Goal: Task Accomplishment & Management: Use online tool/utility

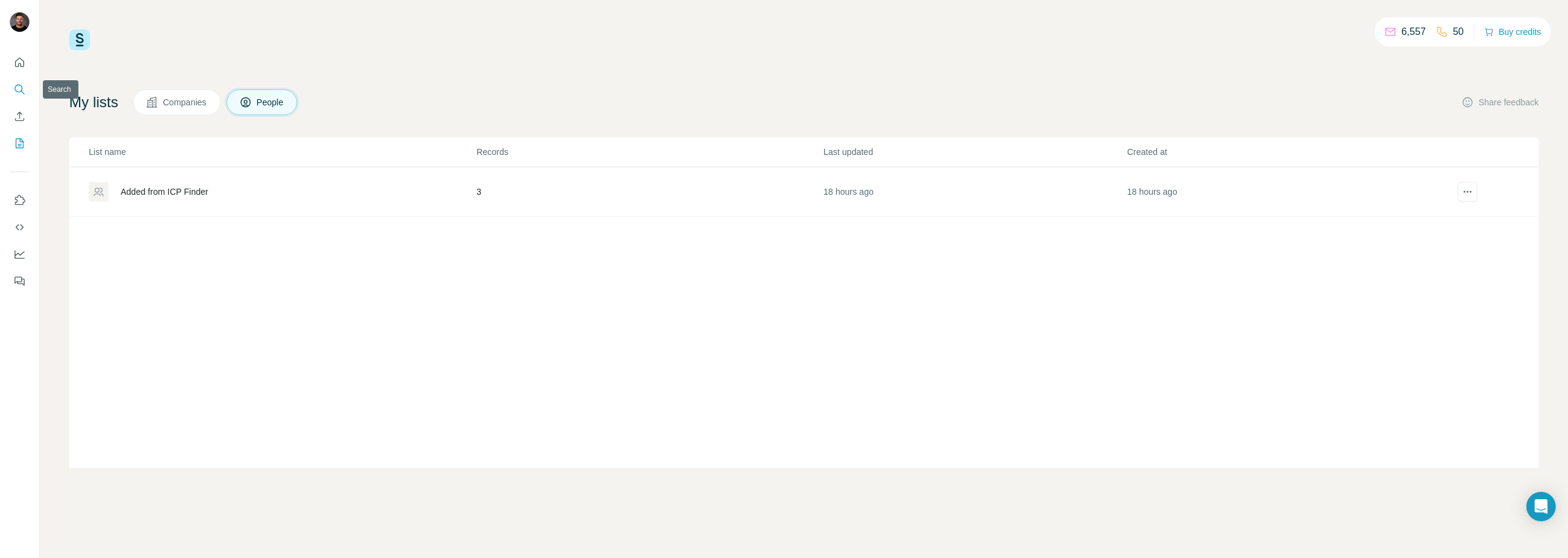
click at [18, 91] on icon "Search" at bounding box center [20, 89] width 13 height 13
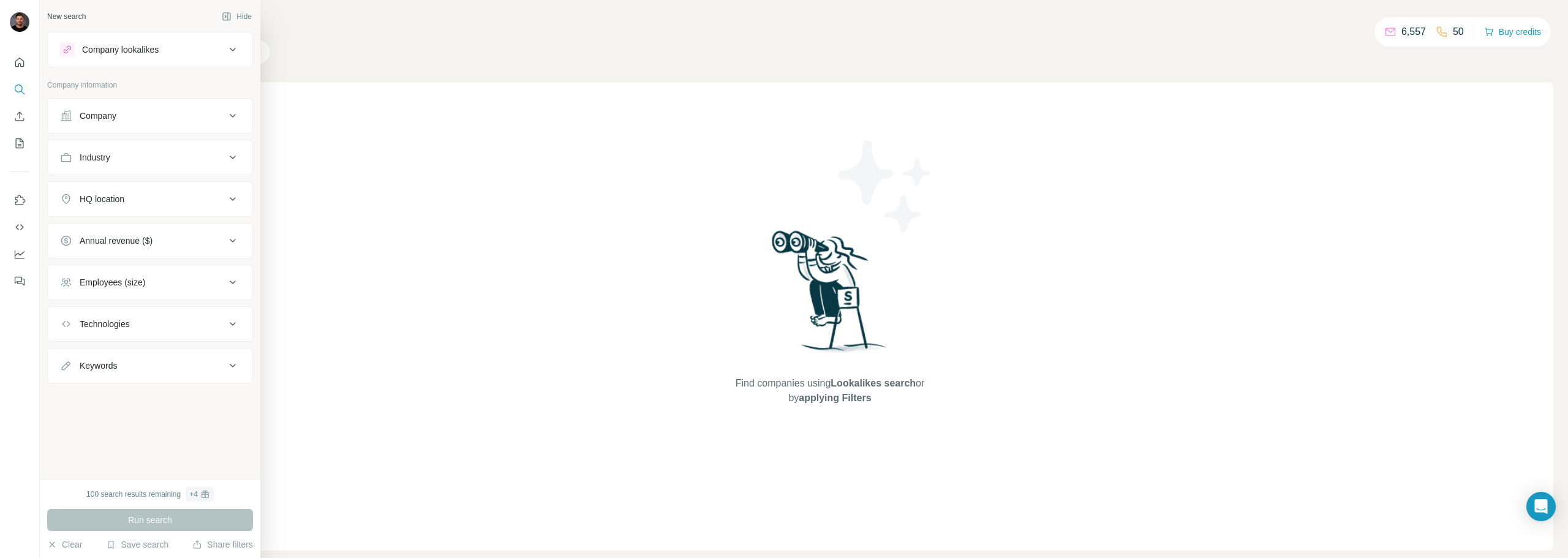
click at [151, 113] on div "Company" at bounding box center [142, 116] width 165 height 13
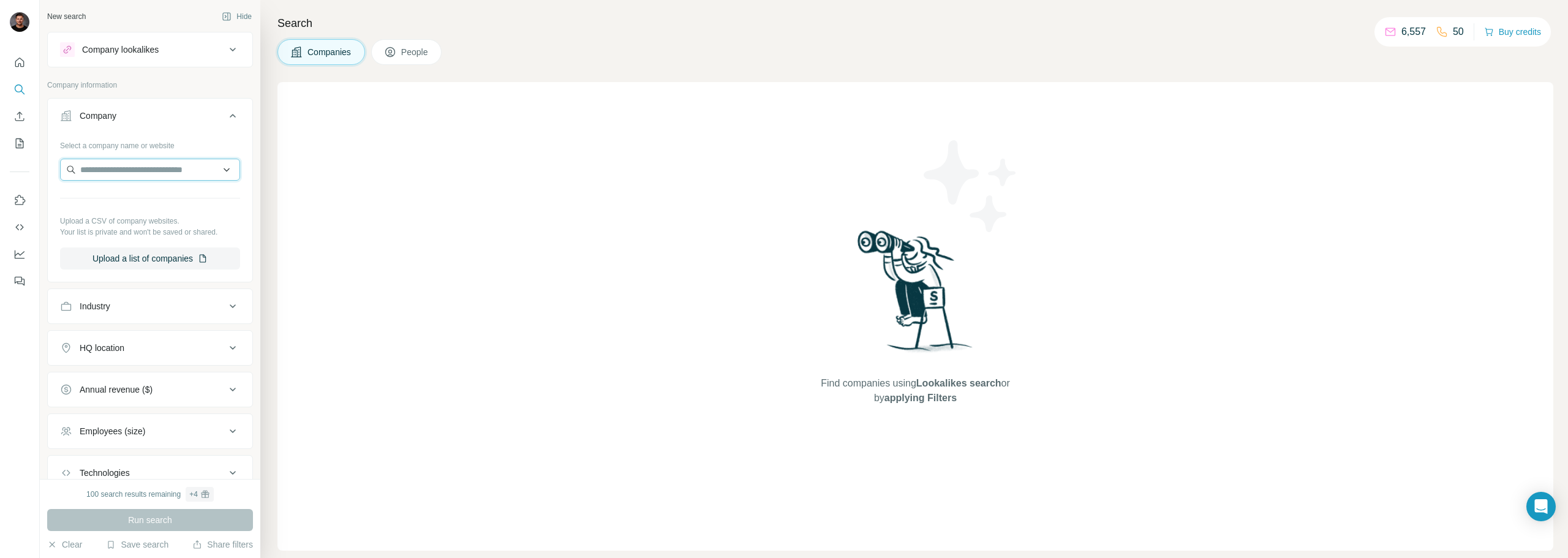
click at [138, 175] on input "text" at bounding box center [150, 170] width 180 height 22
type input "*"
type input "******"
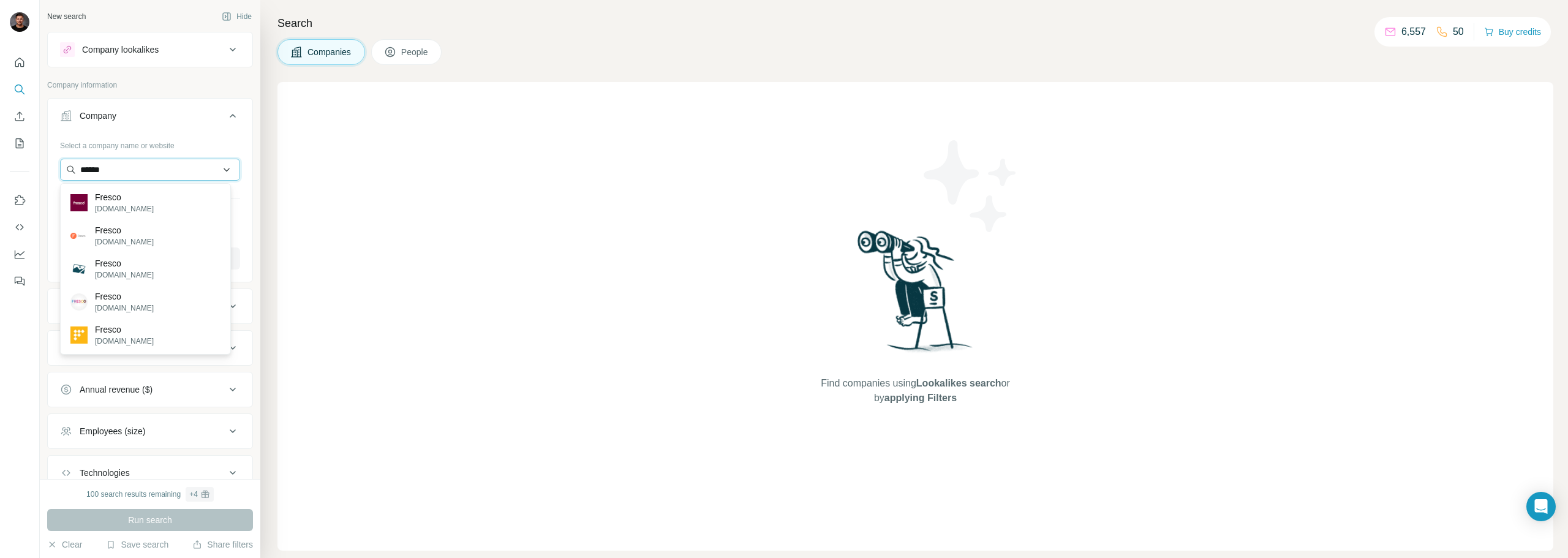
click at [135, 171] on input "******" at bounding box center [150, 170] width 180 height 22
drag, startPoint x: 132, startPoint y: 173, endPoint x: 64, endPoint y: 169, distance: 68.1
click at [64, 169] on input "******" at bounding box center [150, 170] width 180 height 22
click at [168, 42] on div "Company lookalikes" at bounding box center [142, 49] width 165 height 15
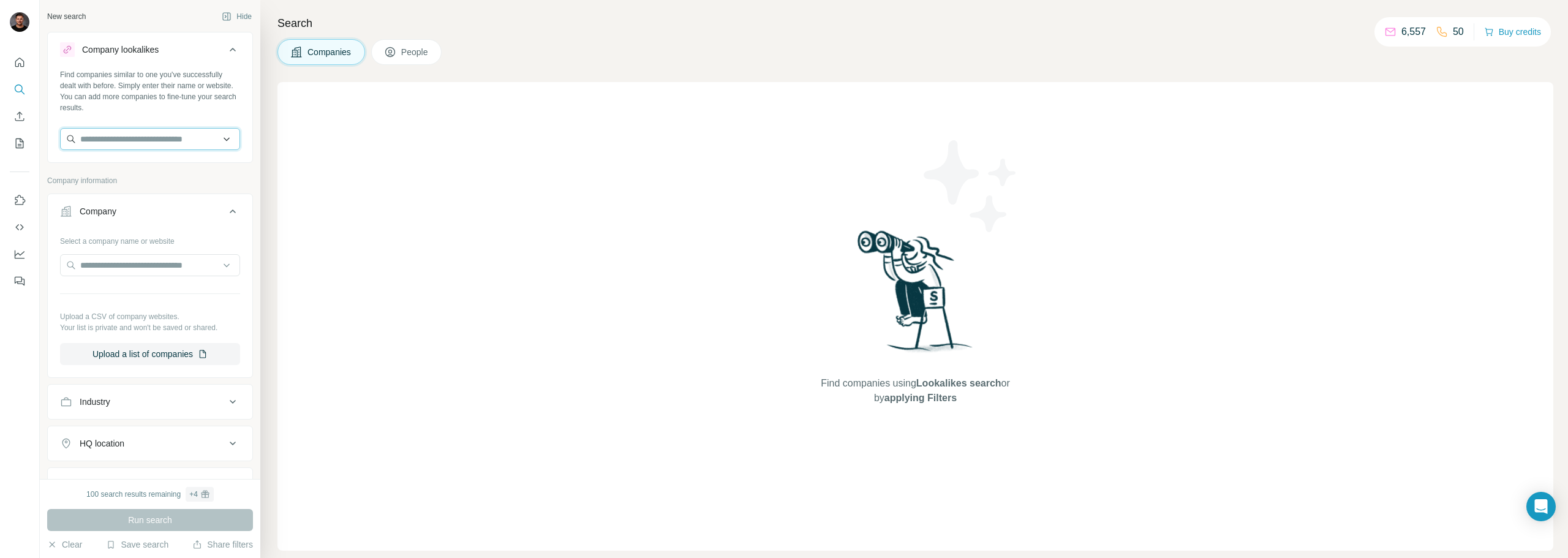
click at [123, 144] on input "text" at bounding box center [150, 139] width 180 height 22
drag, startPoint x: 167, startPoint y: 149, endPoint x: 55, endPoint y: 129, distance: 113.8
click at [55, 129] on div "Find companies similar to one you've successfully dealt with before. Simply ent…" at bounding box center [149, 115] width 205 height 91
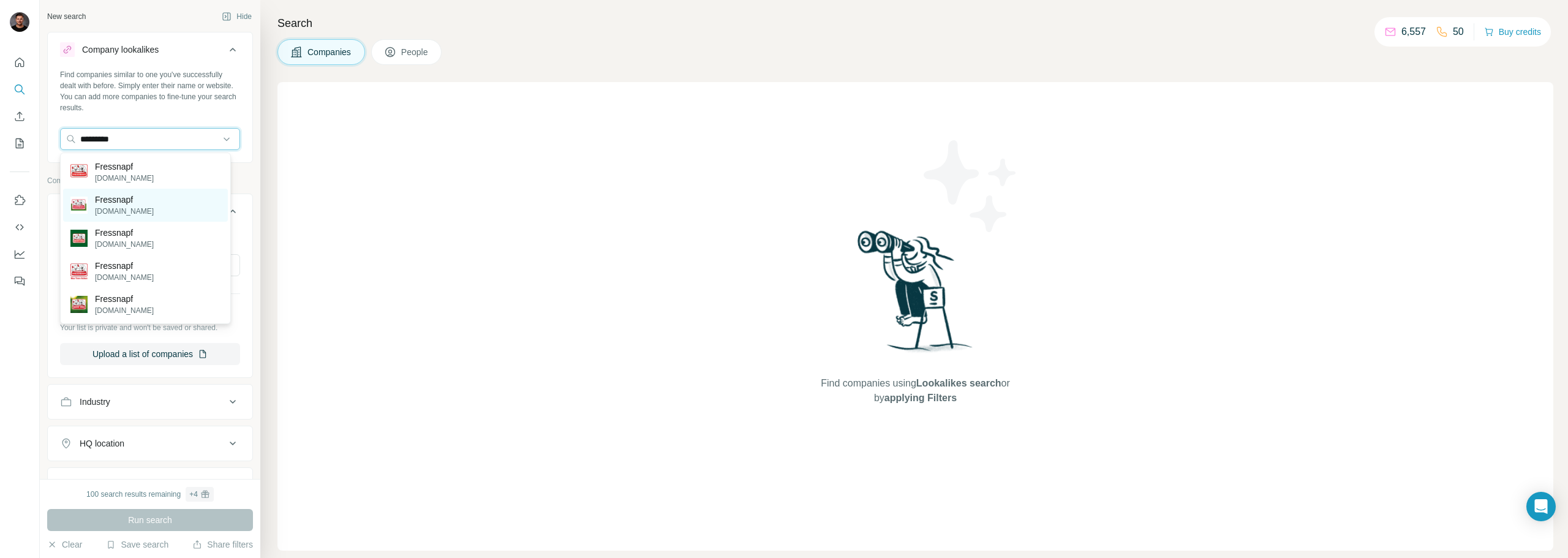
type input "*********"
click at [141, 195] on div "Fressnapf [DOMAIN_NAME]" at bounding box center [145, 205] width 164 height 33
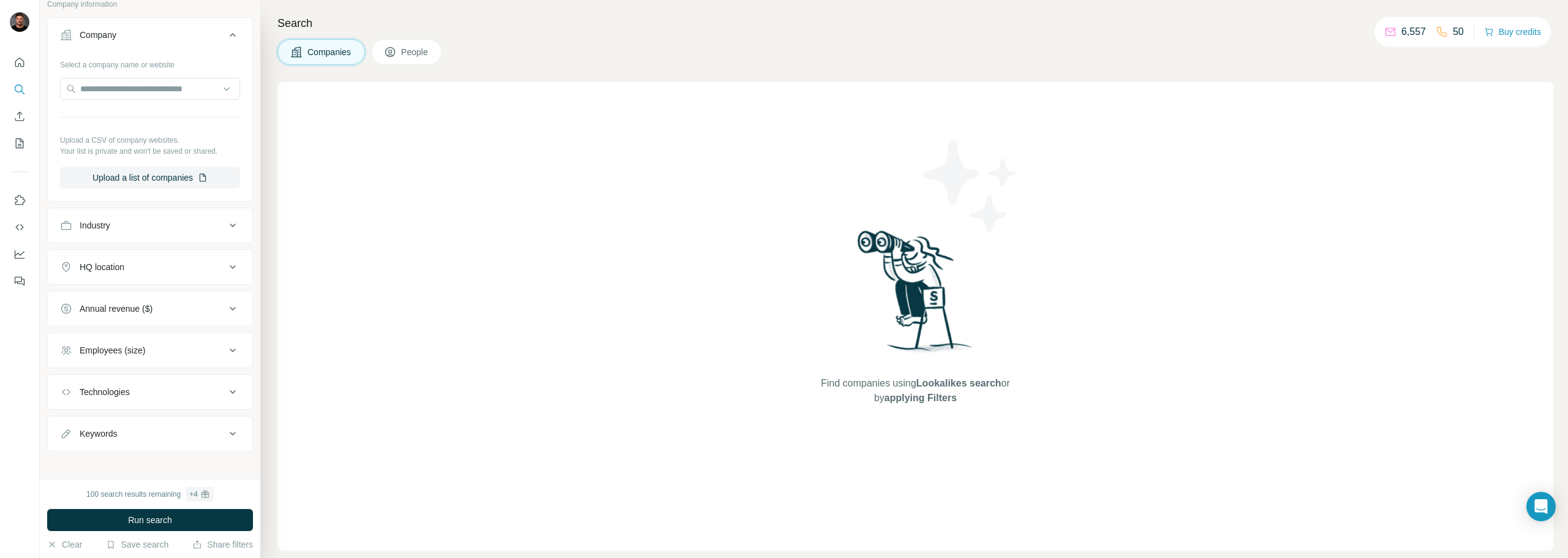
scroll to position [231, 0]
click at [163, 209] on button "Industry" at bounding box center [149, 218] width 205 height 29
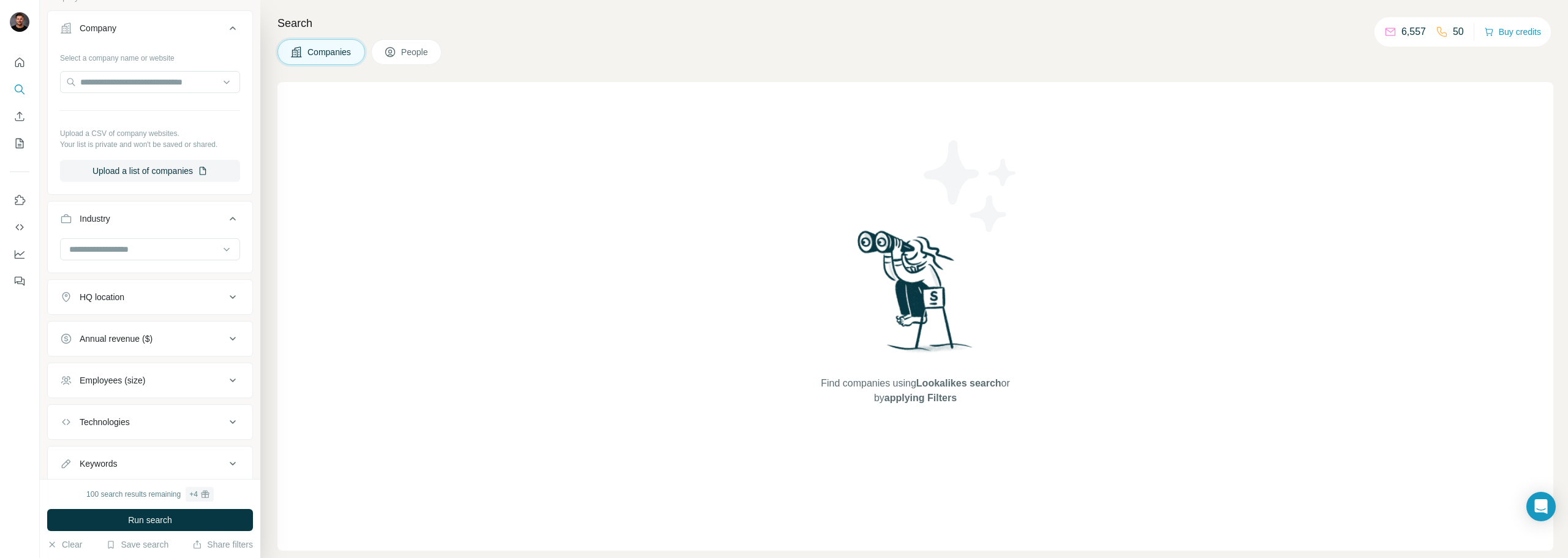
click at [163, 217] on div "Industry" at bounding box center [142, 219] width 165 height 13
click at [163, 266] on div "HQ location" at bounding box center [142, 261] width 165 height 13
click at [153, 296] on input "text" at bounding box center [150, 291] width 180 height 22
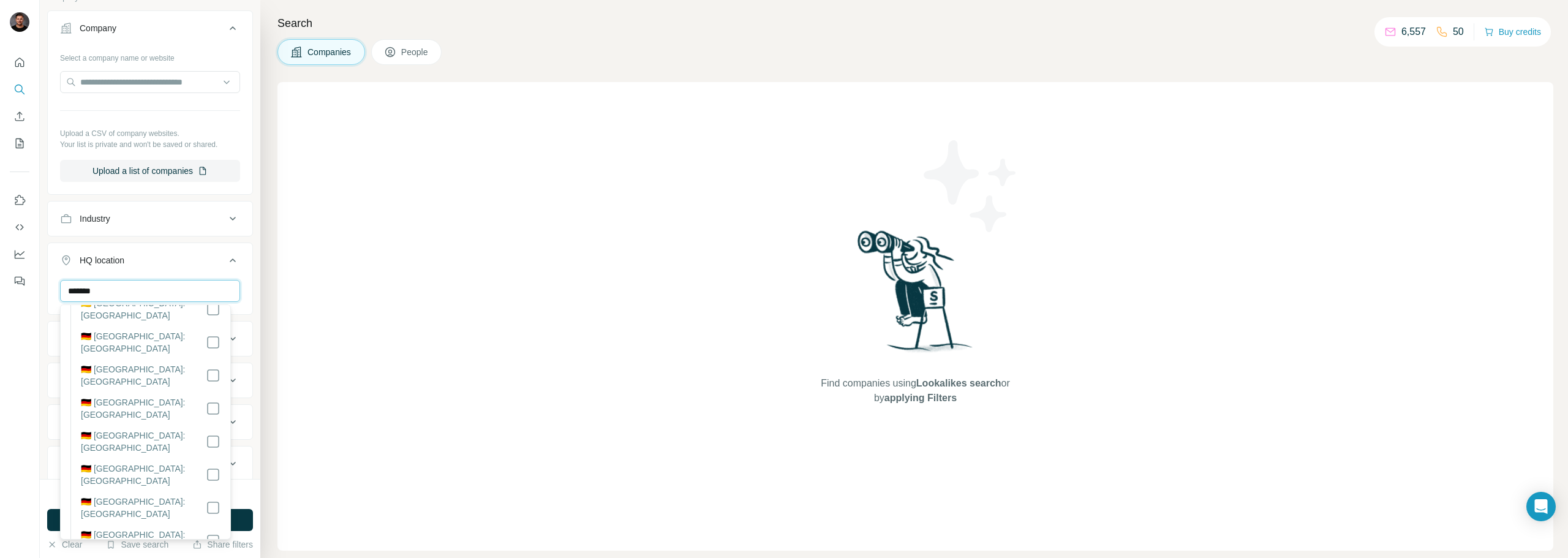
scroll to position [228, 0]
type input "*******"
click at [246, 254] on div "New search Hide Company lookalikes 1 Find companies similar to one you've succe…" at bounding box center [149, 239] width 220 height 479
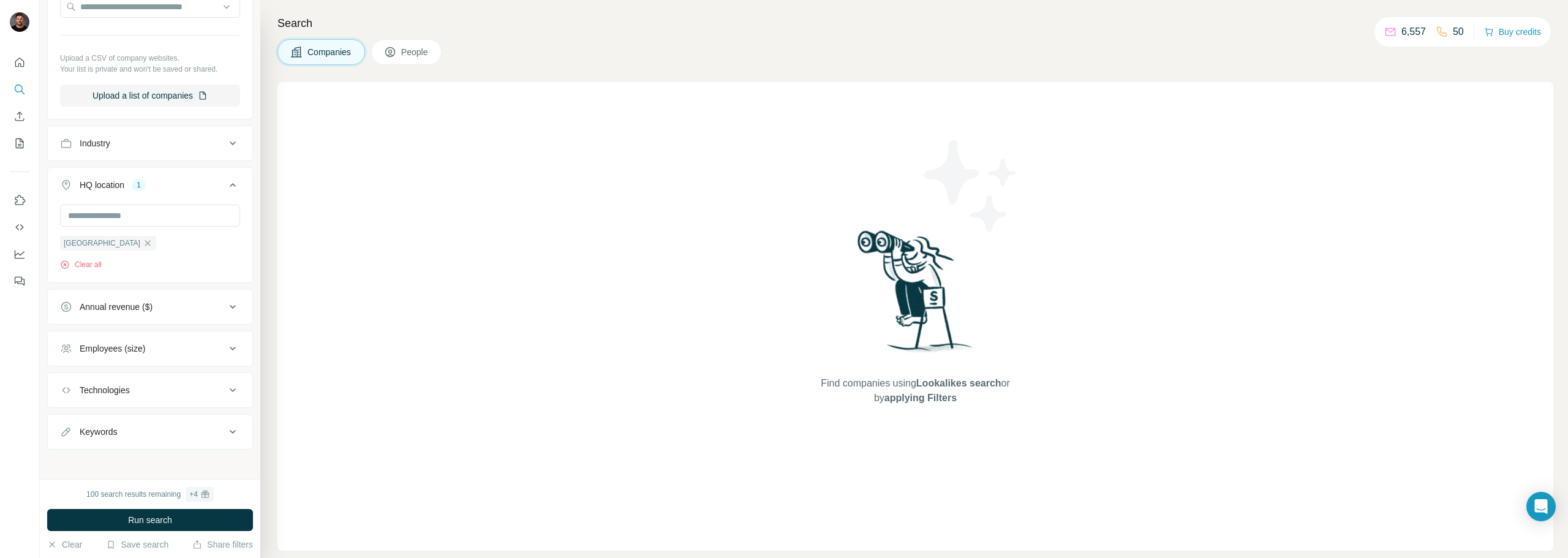
scroll to position [311, 0]
click at [168, 300] on div "Annual revenue ($)" at bounding box center [142, 302] width 165 height 13
click at [78, 375] on span "10-50M" at bounding box center [92, 374] width 34 height 13
click at [81, 398] on span "50-100M" at bounding box center [94, 397] width 39 height 13
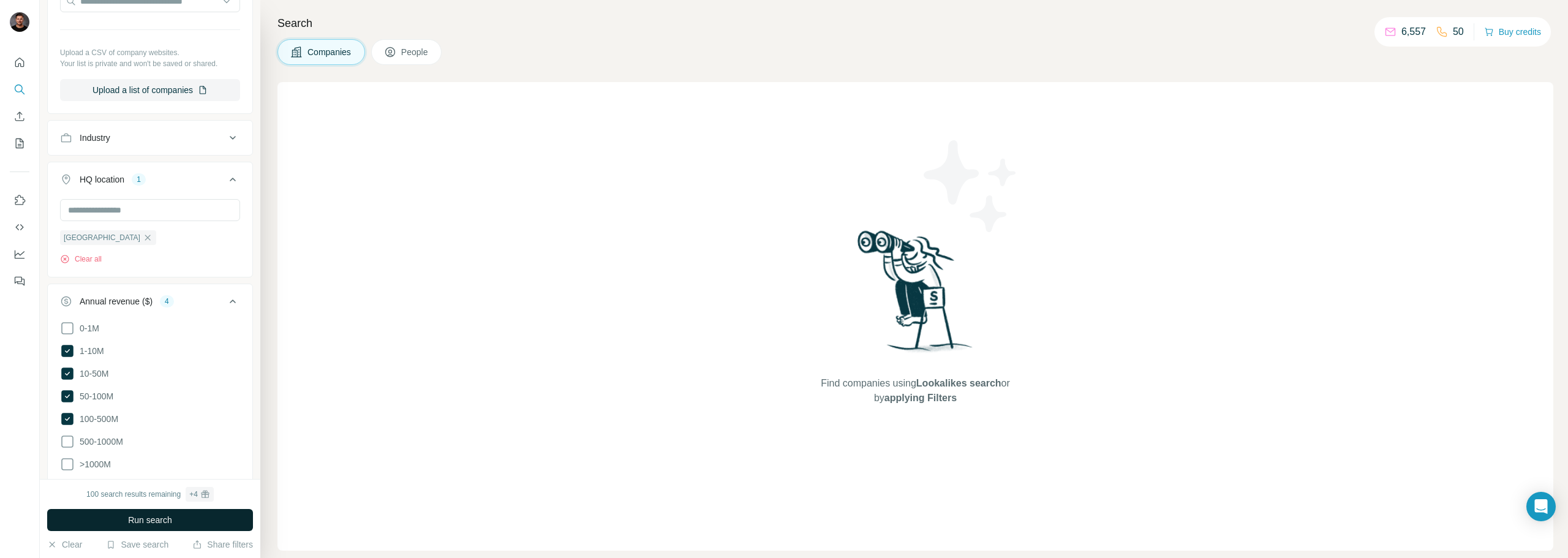
click at [151, 519] on span "Run search" at bounding box center [150, 520] width 44 height 13
click at [396, 61] on button "People" at bounding box center [407, 52] width 71 height 26
click at [315, 57] on span "Companies" at bounding box center [330, 52] width 45 height 13
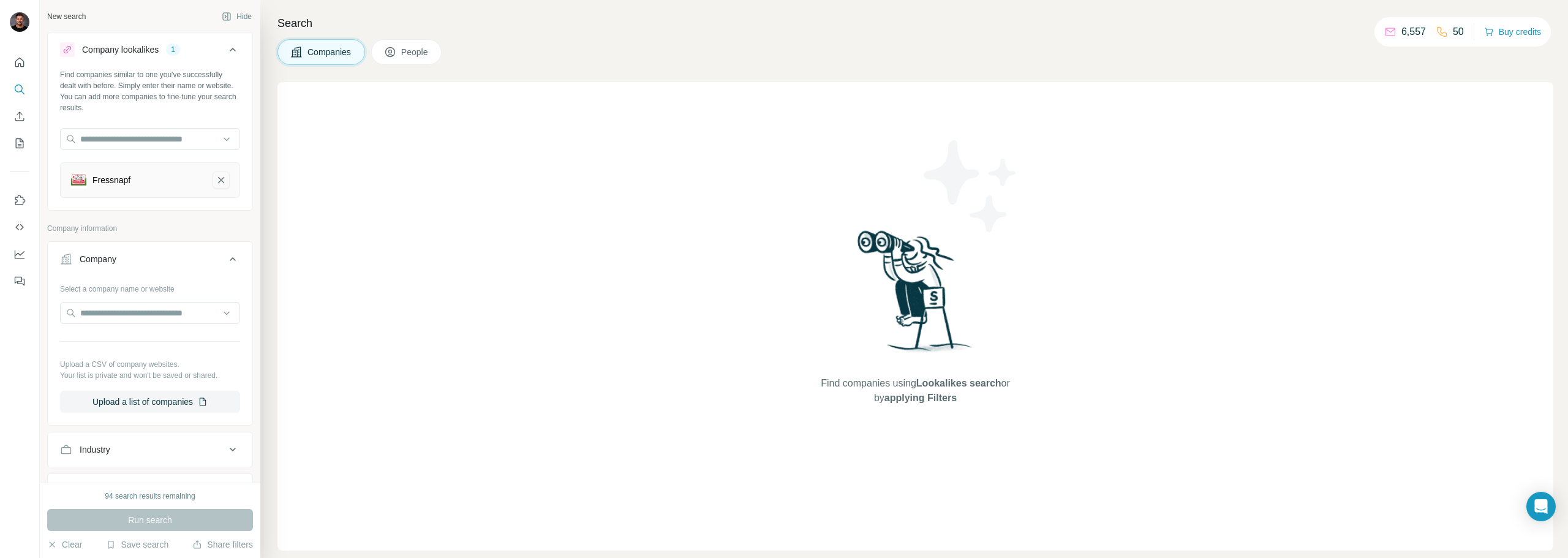
click at [217, 180] on icon "Fressnapf-remove-button" at bounding box center [221, 180] width 11 height 13
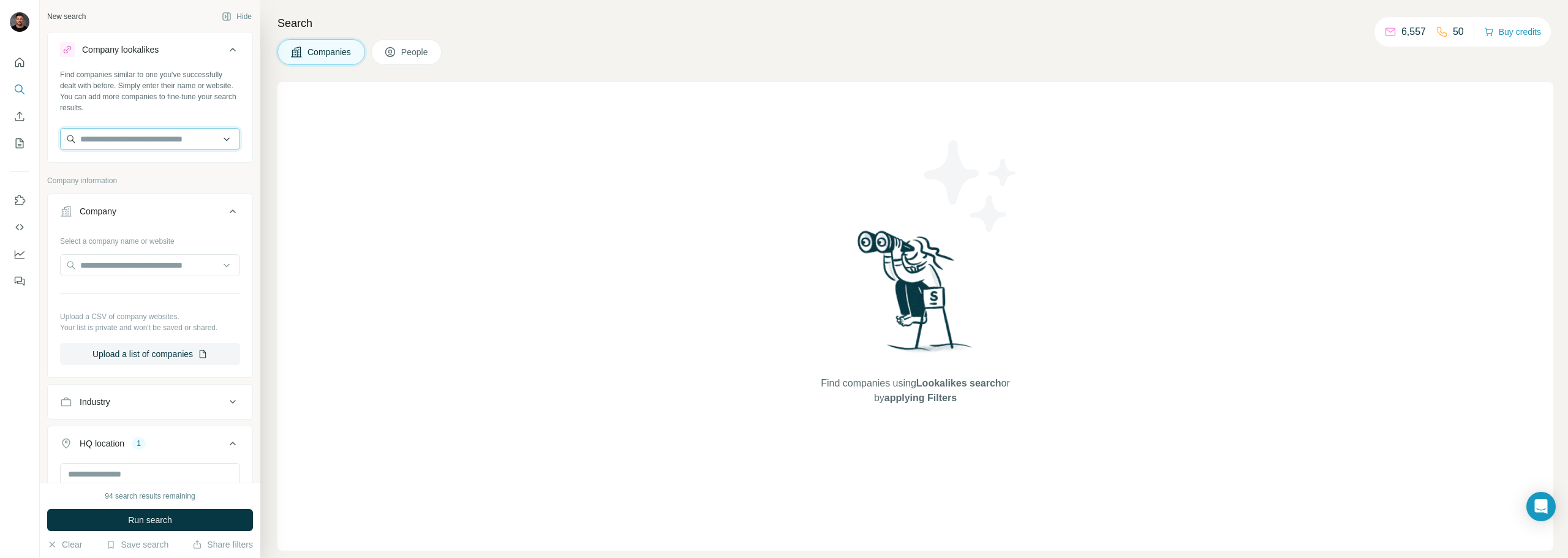
click at [181, 147] on input "text" at bounding box center [150, 139] width 180 height 22
type input "**********"
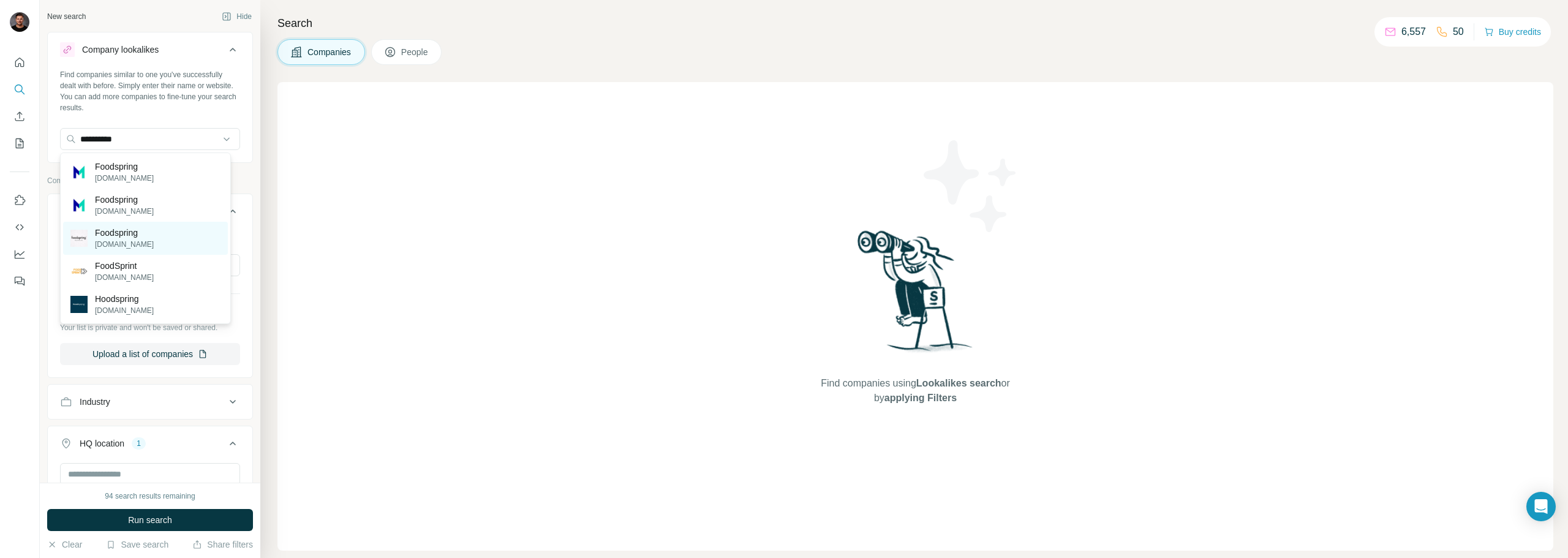
click at [143, 241] on div "Foodspring [DOMAIN_NAME]" at bounding box center [145, 239] width 164 height 33
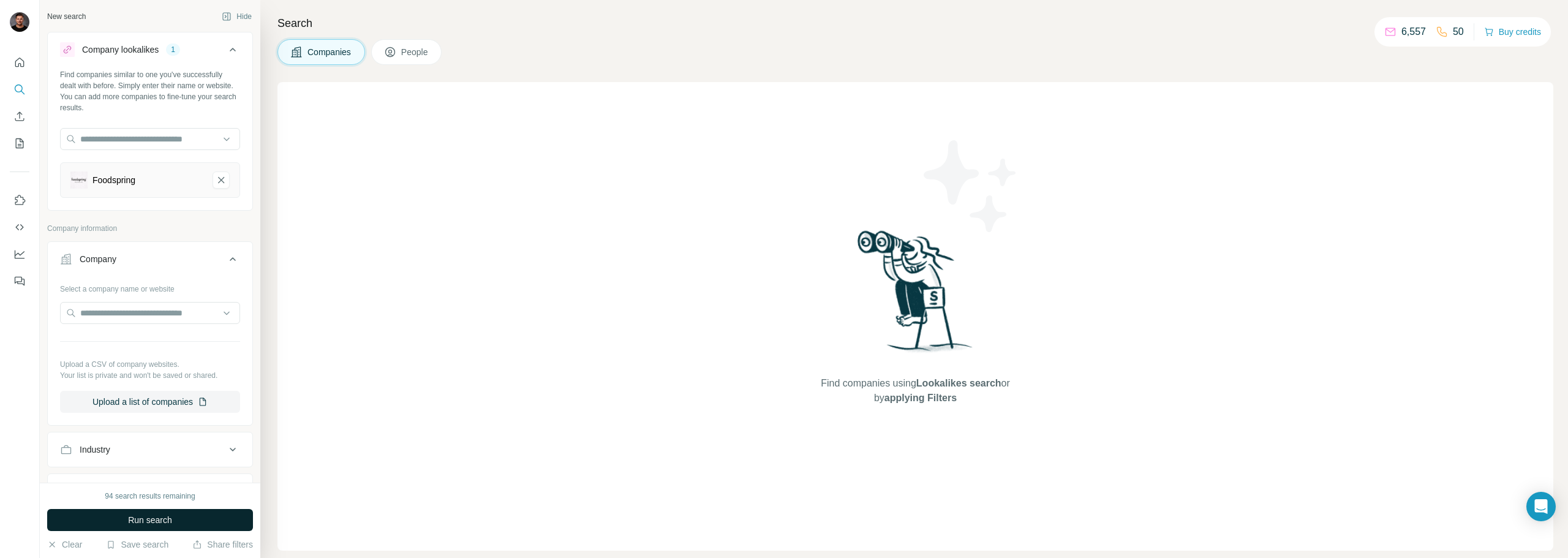
click at [170, 523] on span "Run search" at bounding box center [150, 520] width 44 height 13
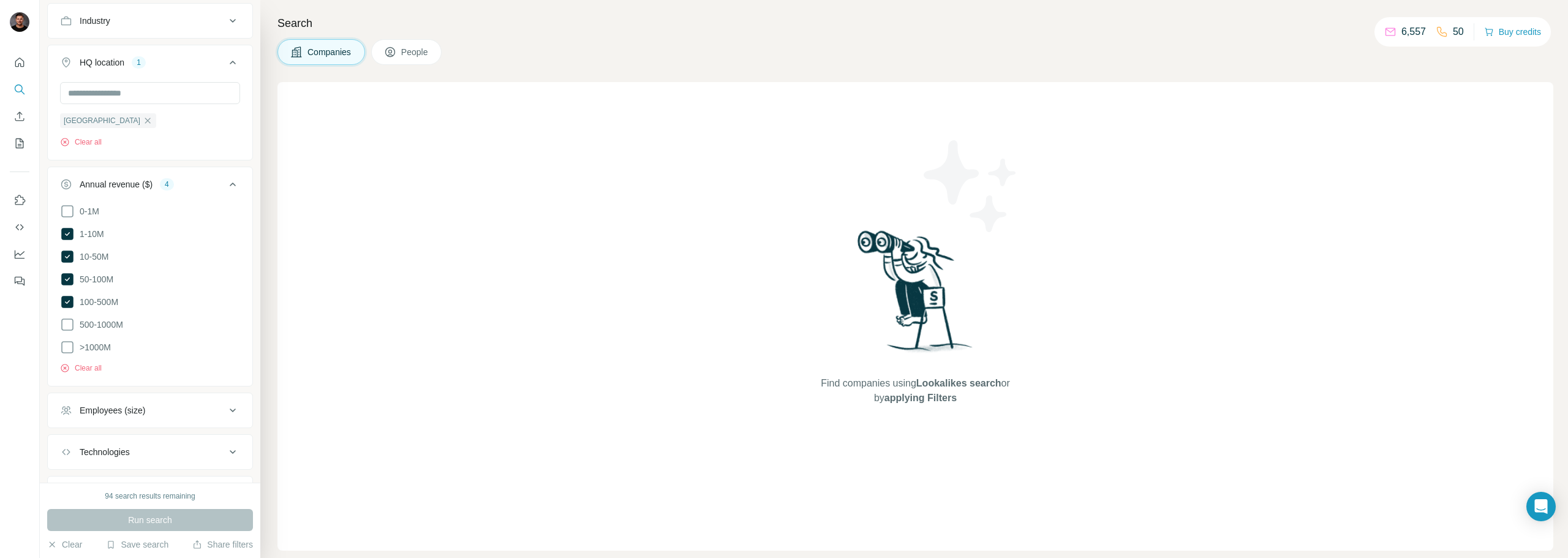
scroll to position [488, 0]
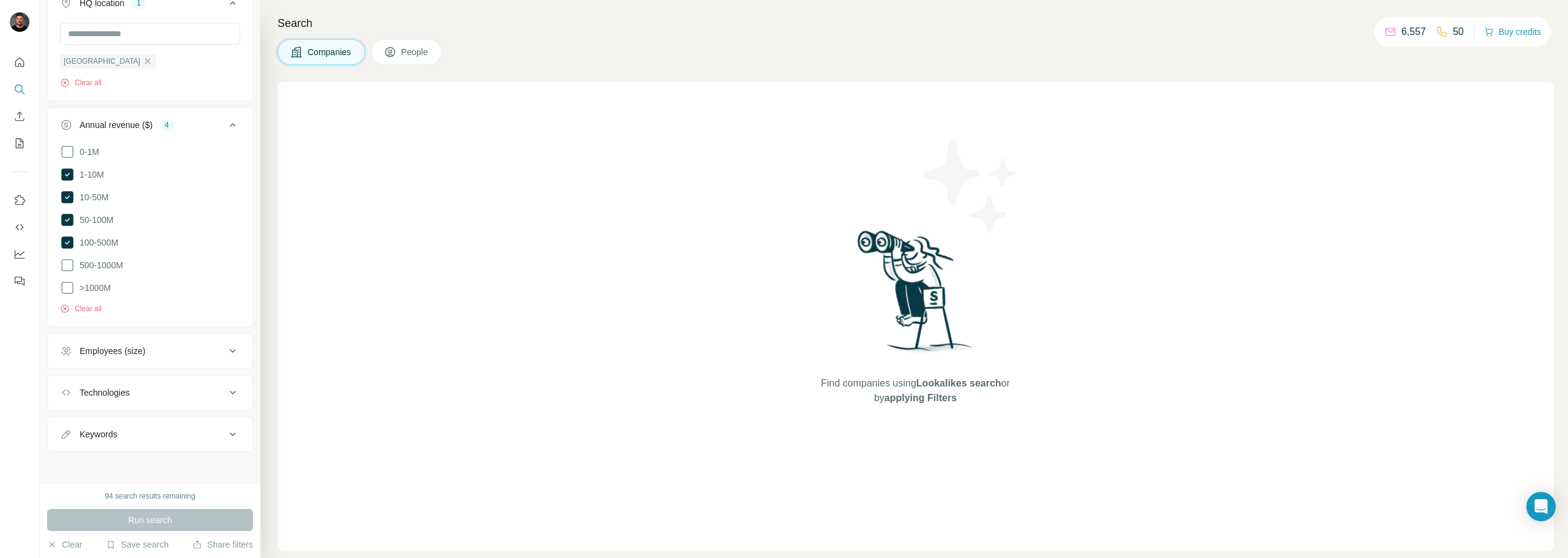
click at [414, 64] on button "People" at bounding box center [407, 52] width 71 height 26
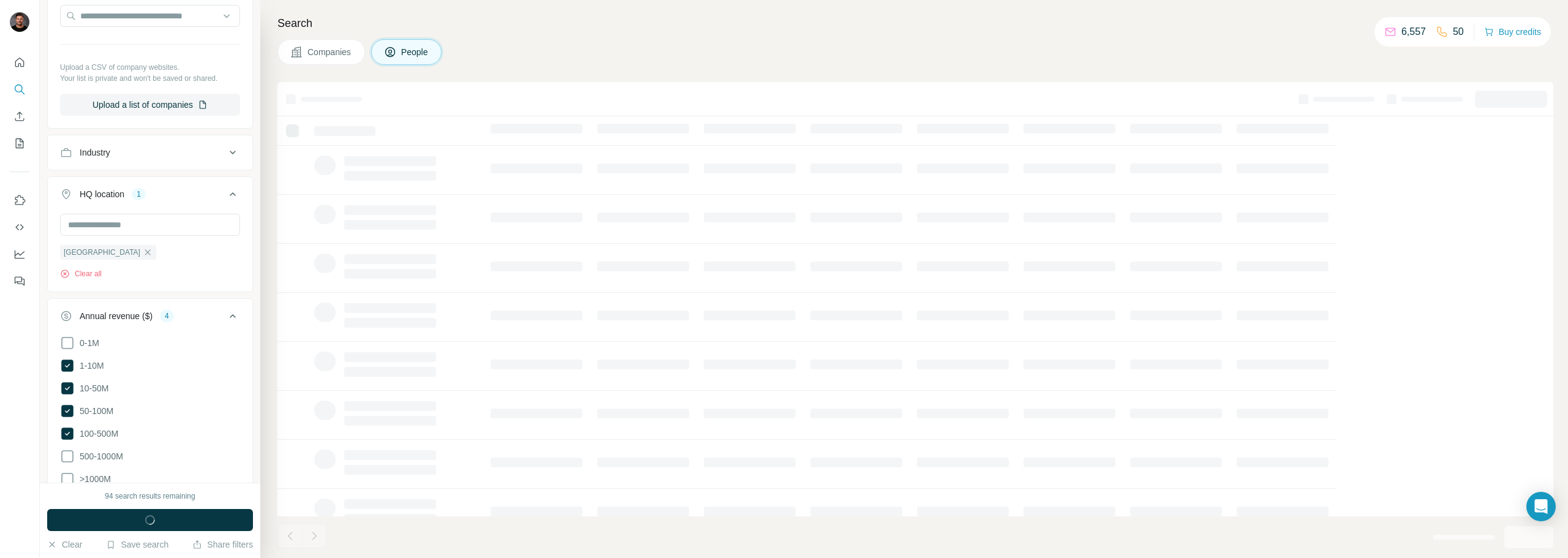
scroll to position [680, 0]
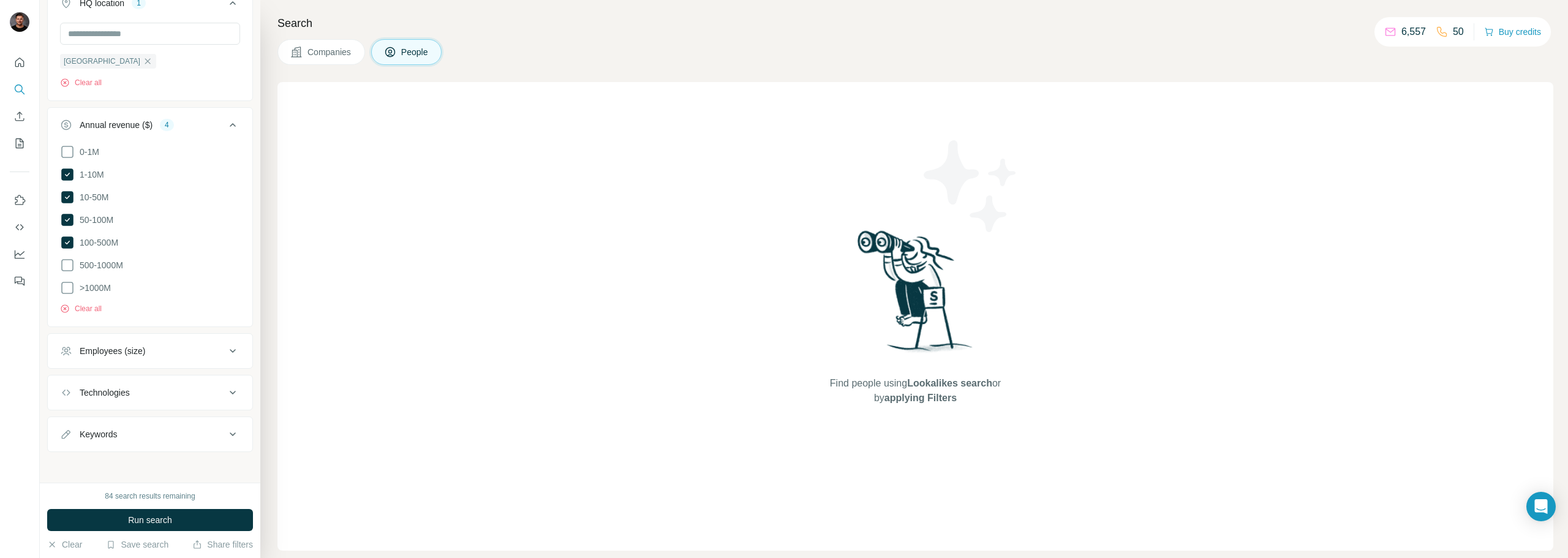
click at [326, 56] on span "Companies" at bounding box center [330, 52] width 45 height 13
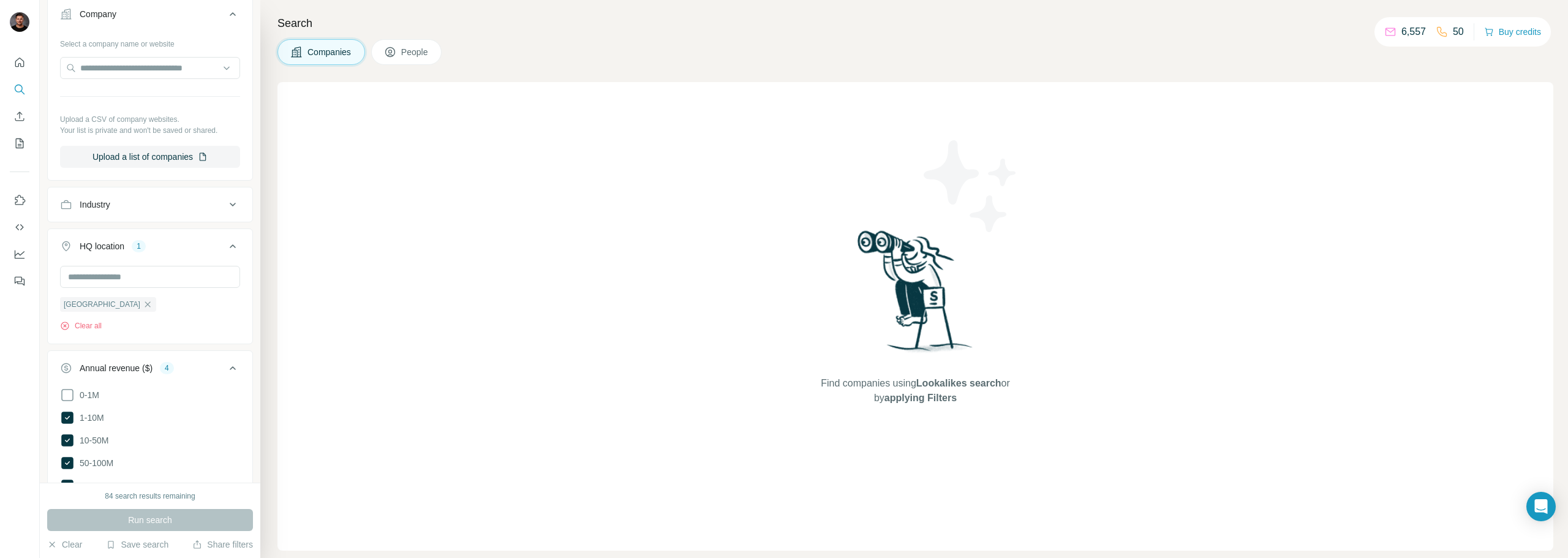
scroll to position [429, 0]
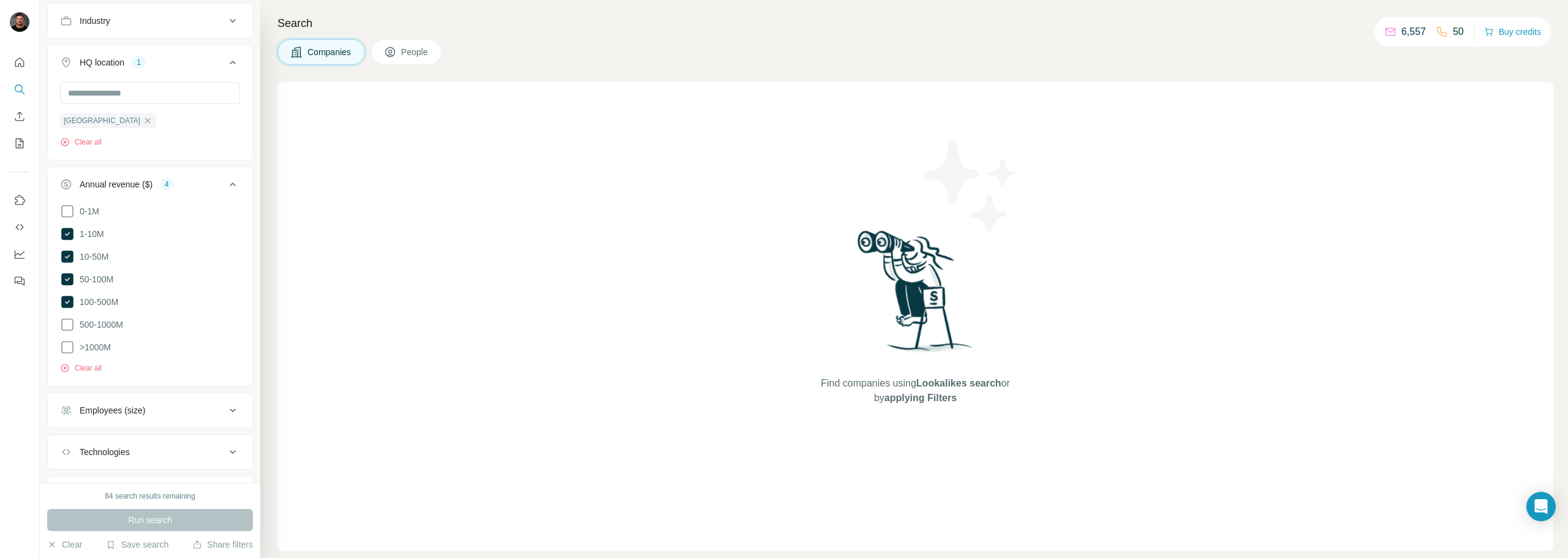
click at [173, 494] on div "84 search results remaining" at bounding box center [150, 496] width 90 height 11
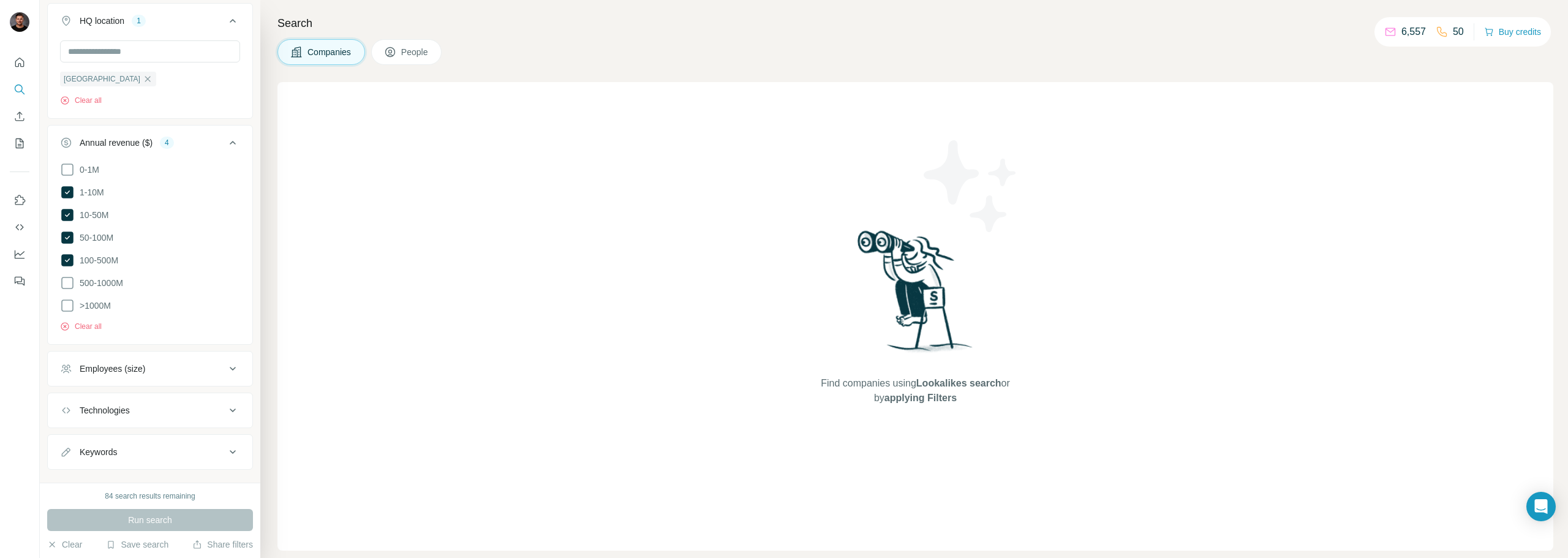
scroll to position [488, 0]
click at [394, 56] on icon at bounding box center [390, 52] width 9 height 9
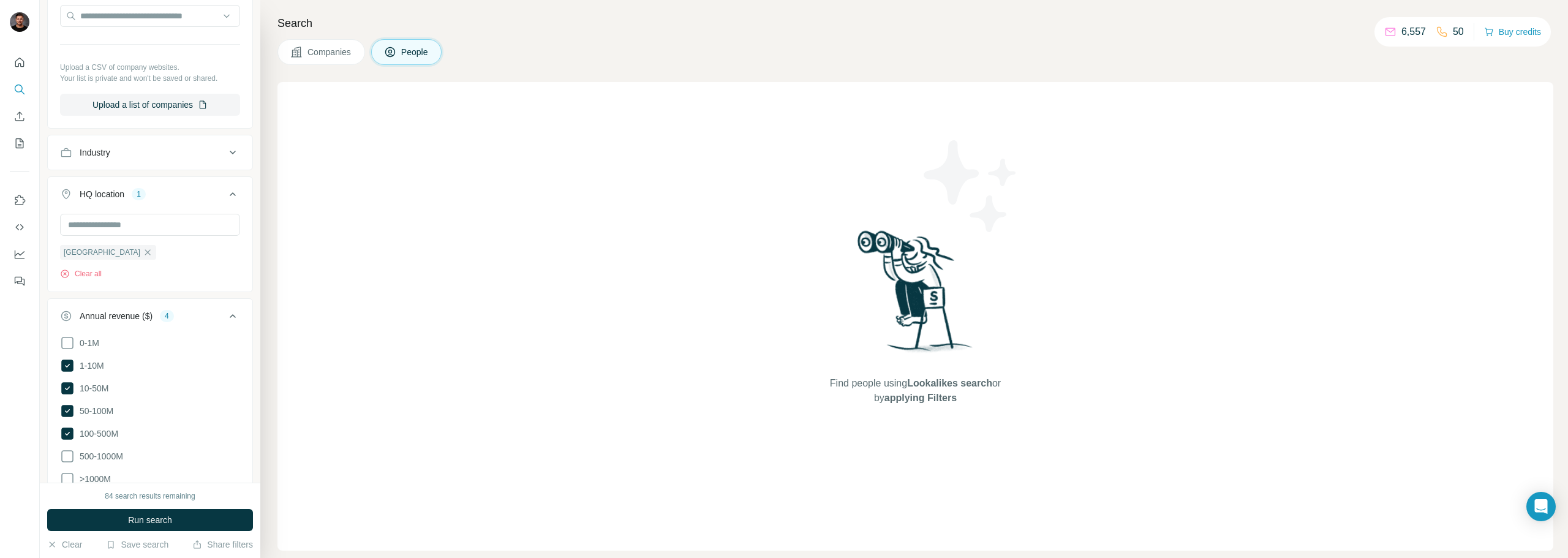
scroll to position [680, 0]
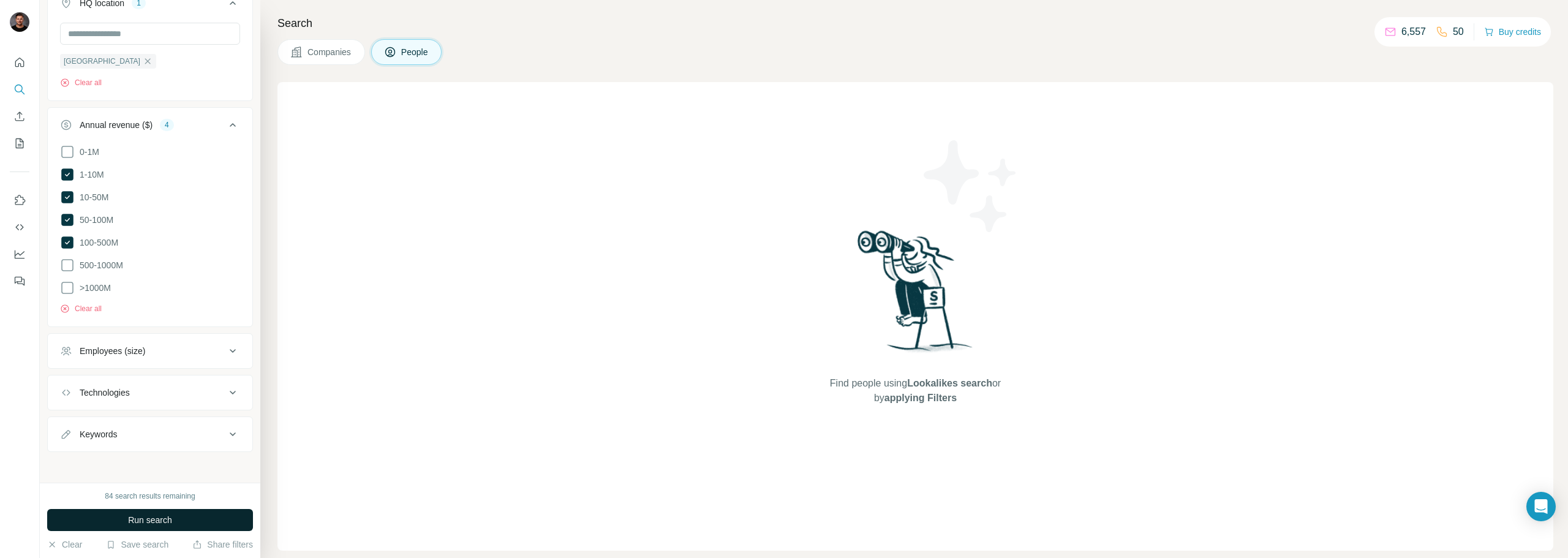
click at [205, 513] on button "Run search" at bounding box center [150, 520] width 205 height 22
click at [328, 51] on span "Companies" at bounding box center [330, 52] width 45 height 13
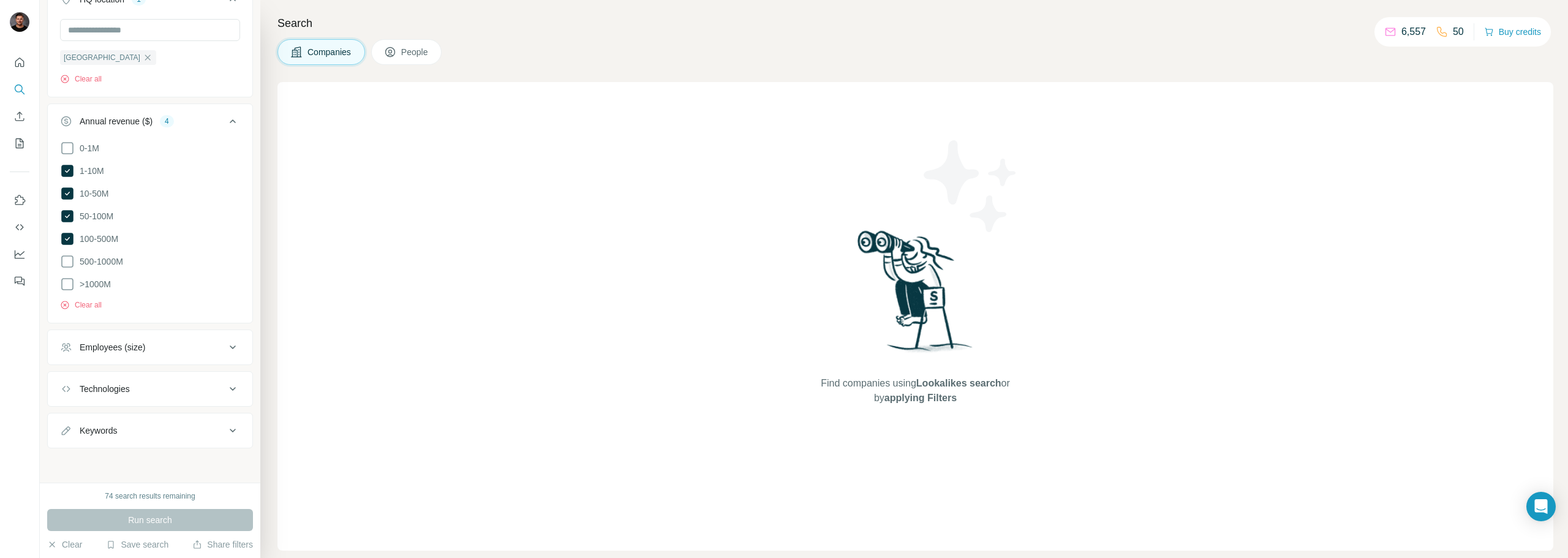
scroll to position [488, 0]
click at [392, 54] on icon at bounding box center [390, 52] width 13 height 13
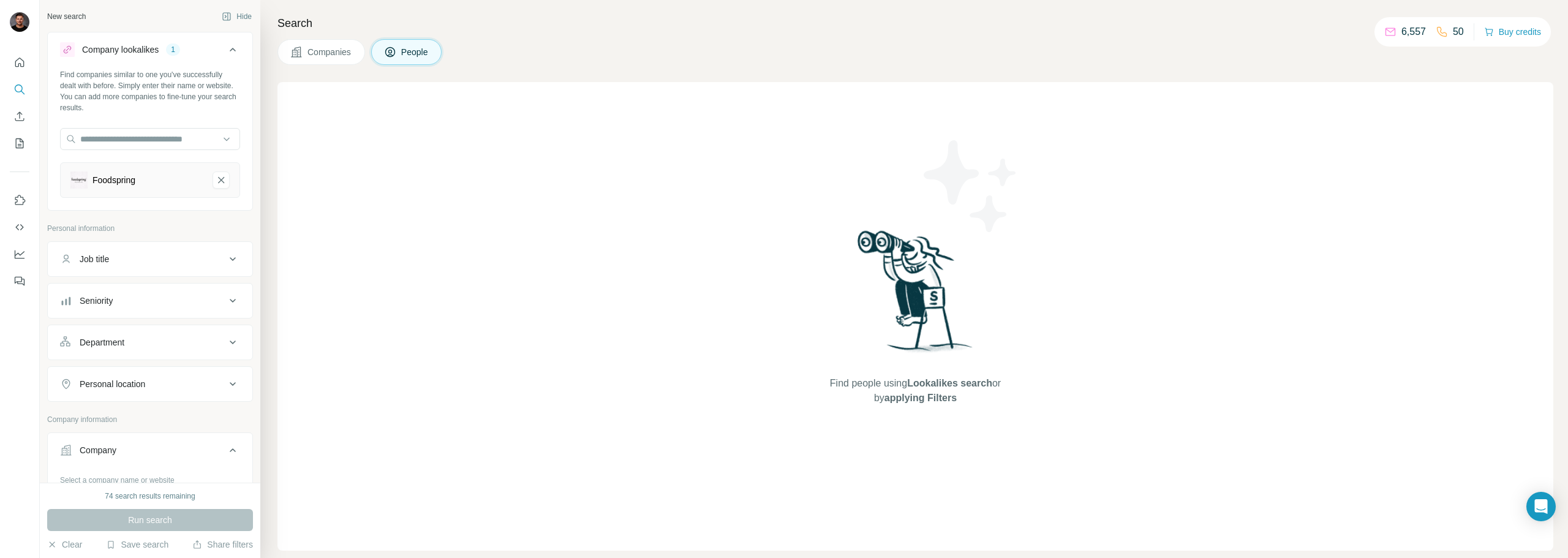
click at [315, 56] on span "Companies" at bounding box center [330, 52] width 45 height 13
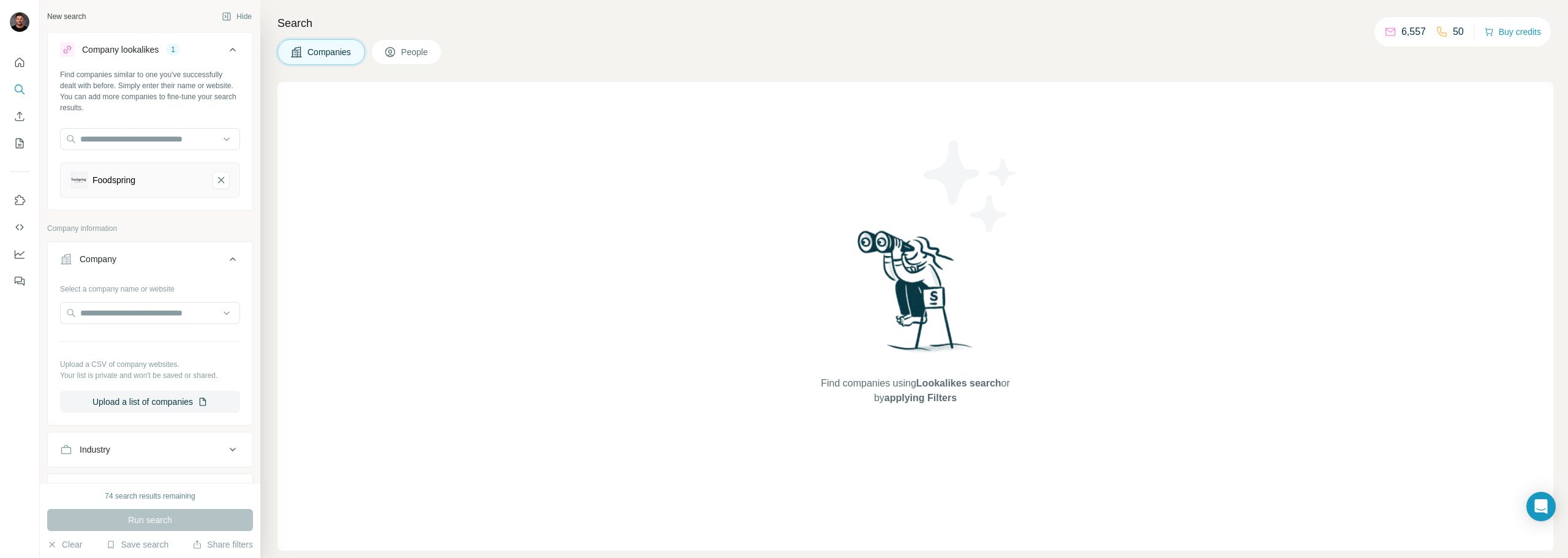
click at [401, 51] on button "People" at bounding box center [407, 52] width 71 height 26
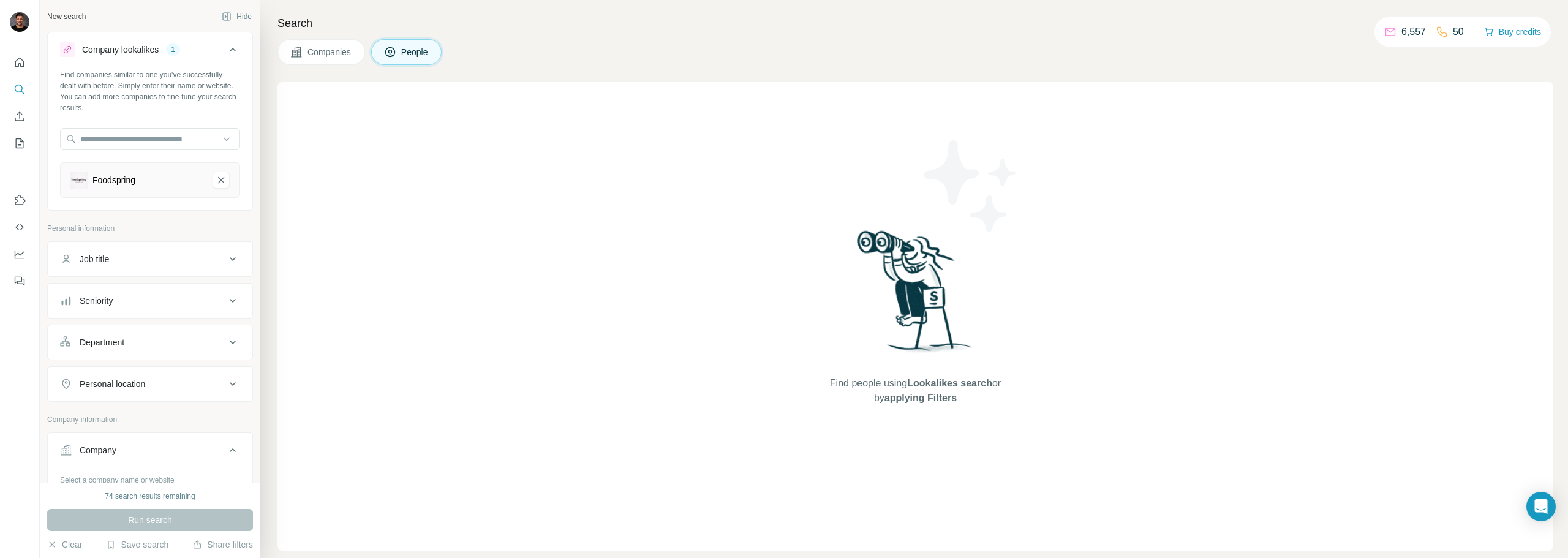
click at [349, 59] on button "Companies" at bounding box center [321, 52] width 88 height 26
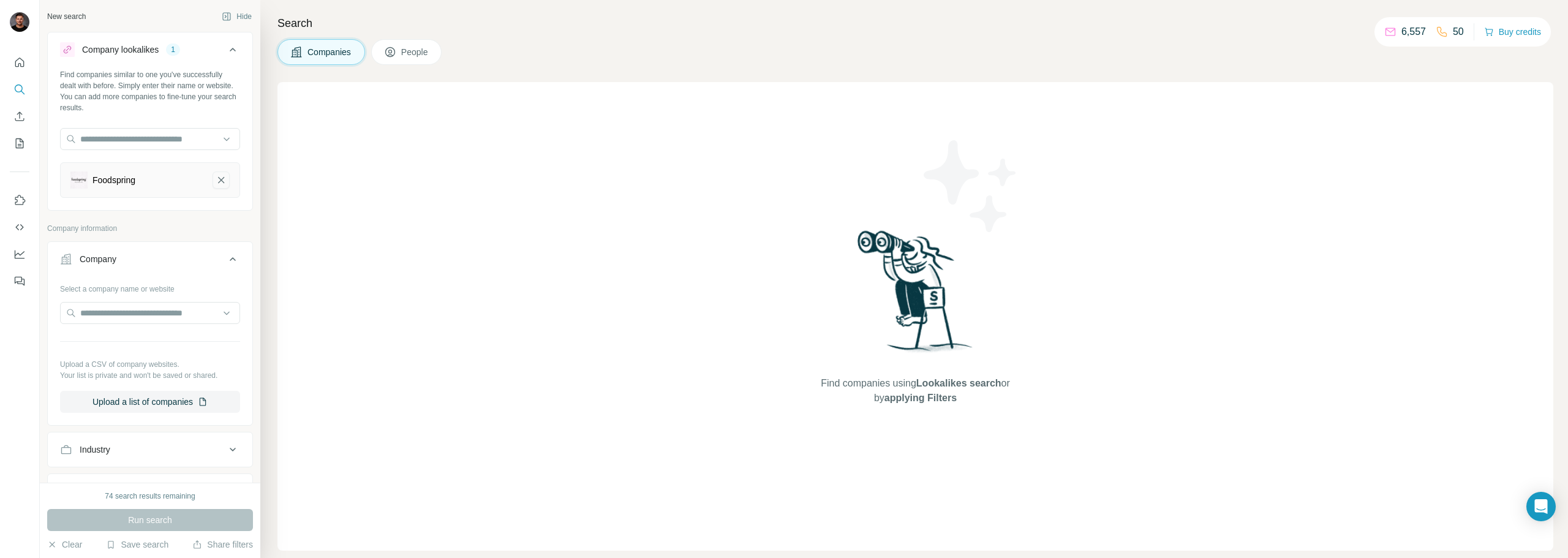
click at [216, 181] on icon "Foodspring-remove-button" at bounding box center [221, 180] width 11 height 13
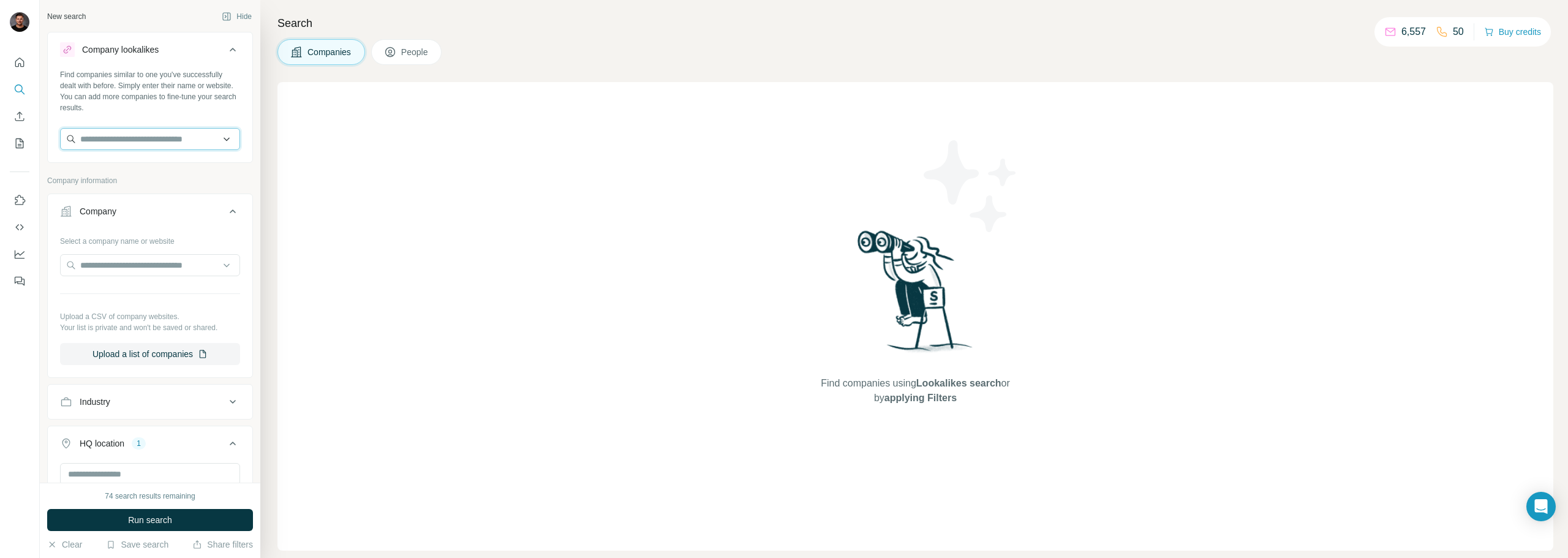
click at [145, 137] on input "text" at bounding box center [150, 139] width 180 height 22
type input "*******"
click at [149, 177] on p "[DOMAIN_NAME]" at bounding box center [124, 179] width 58 height 11
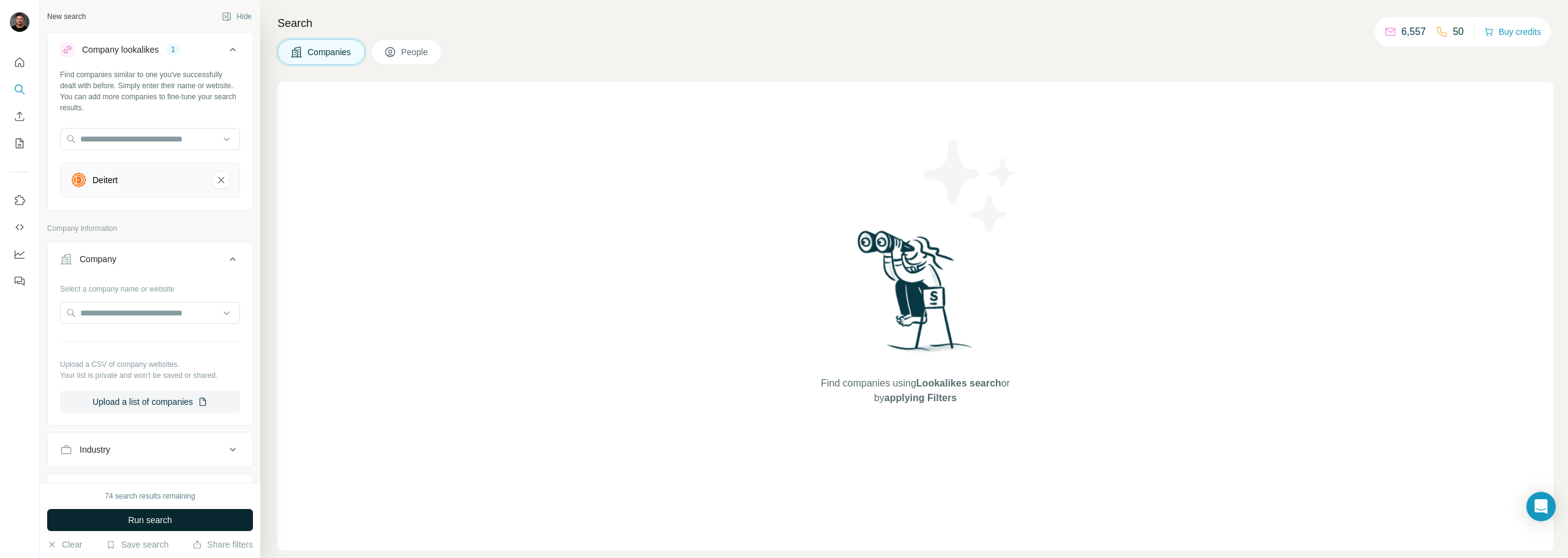
click at [211, 522] on button "Run search" at bounding box center [150, 520] width 205 height 22
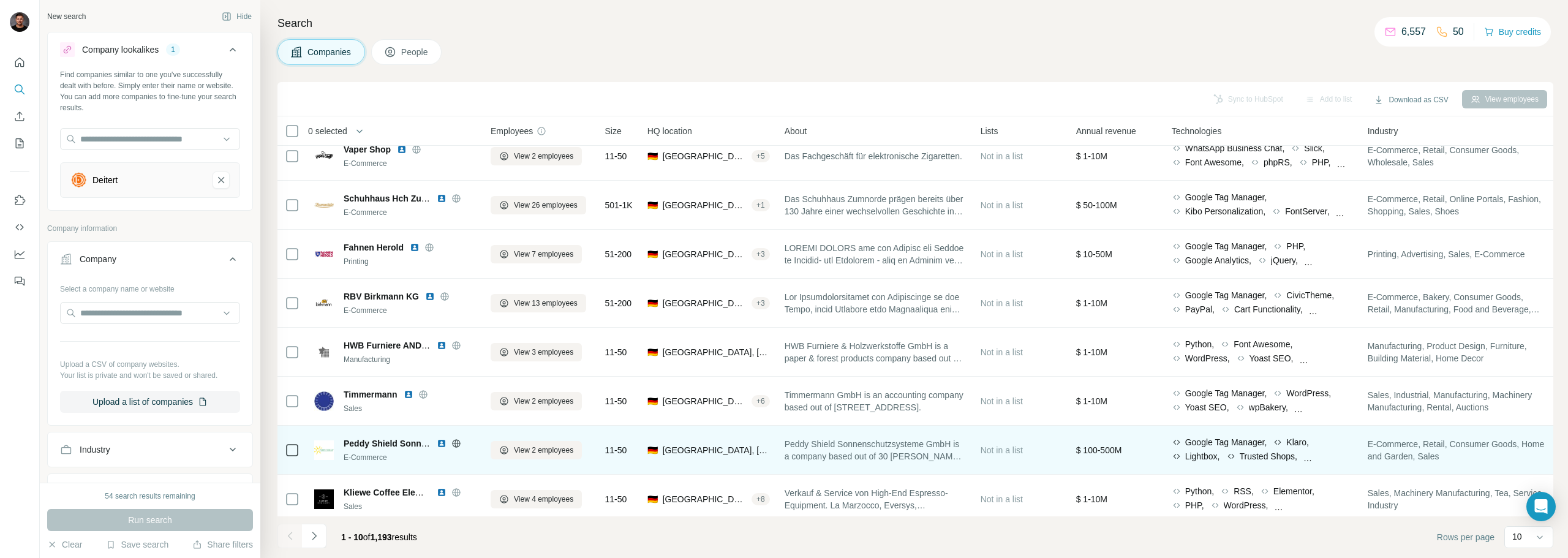
scroll to position [126, 0]
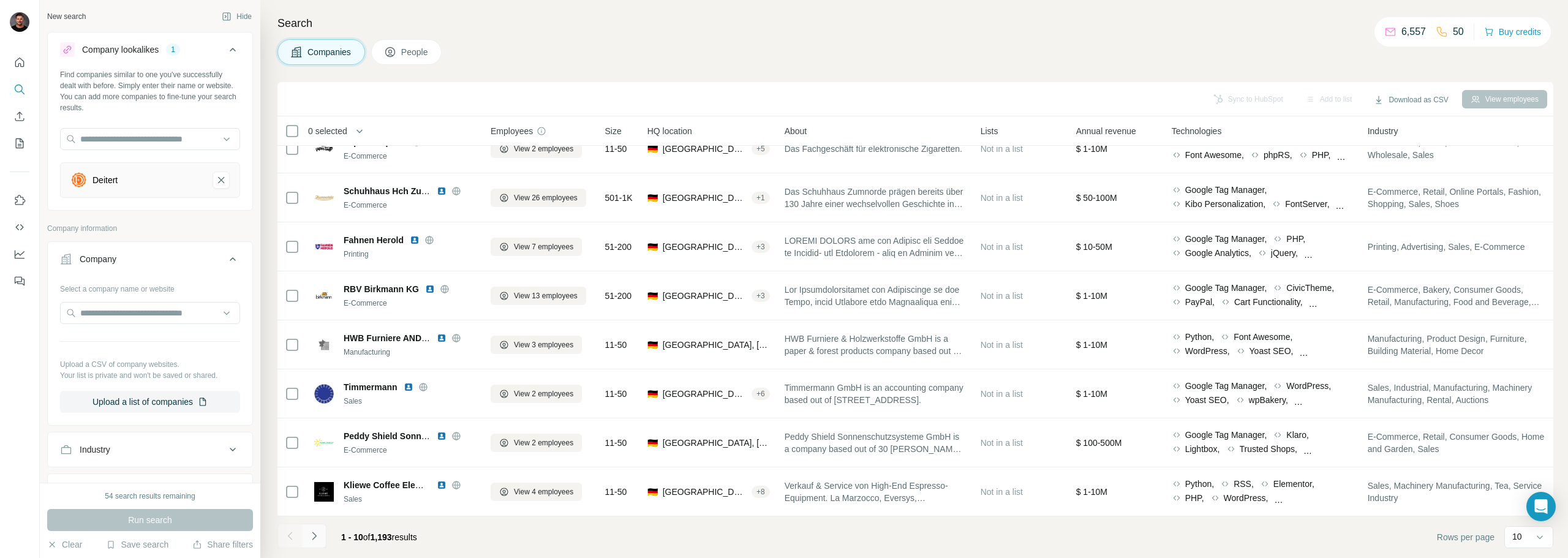
click at [311, 535] on icon "Navigate to next page" at bounding box center [315, 536] width 13 height 13
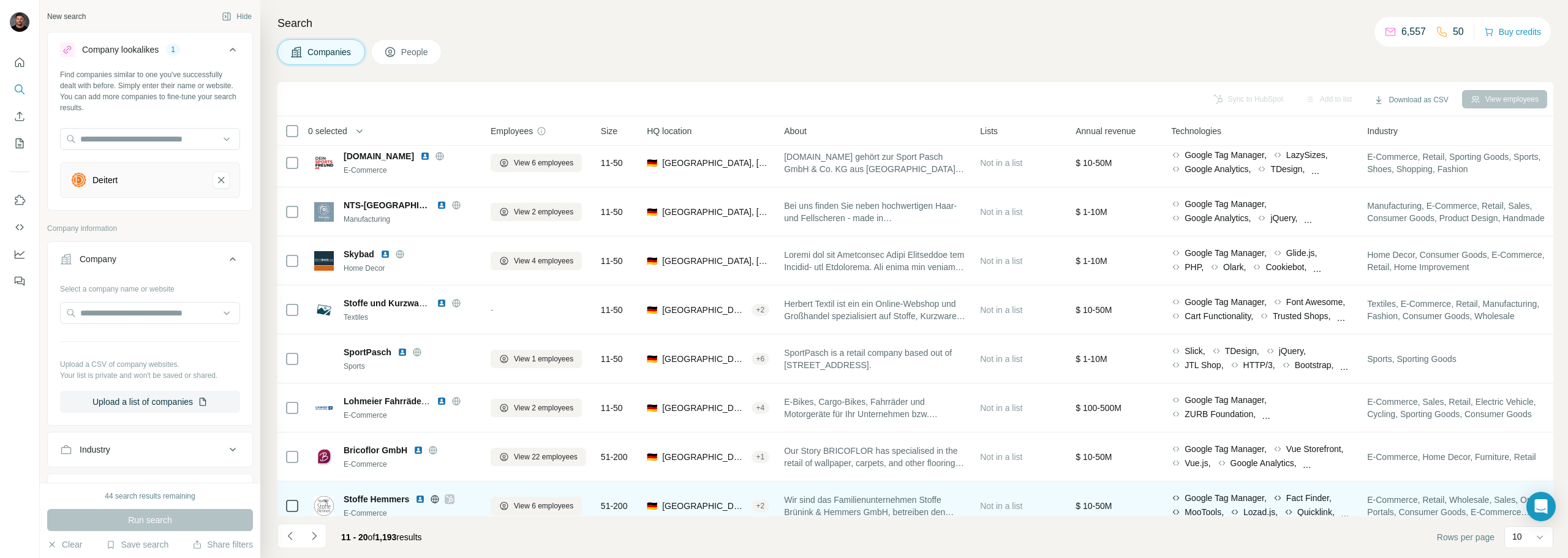
scroll to position [0, 0]
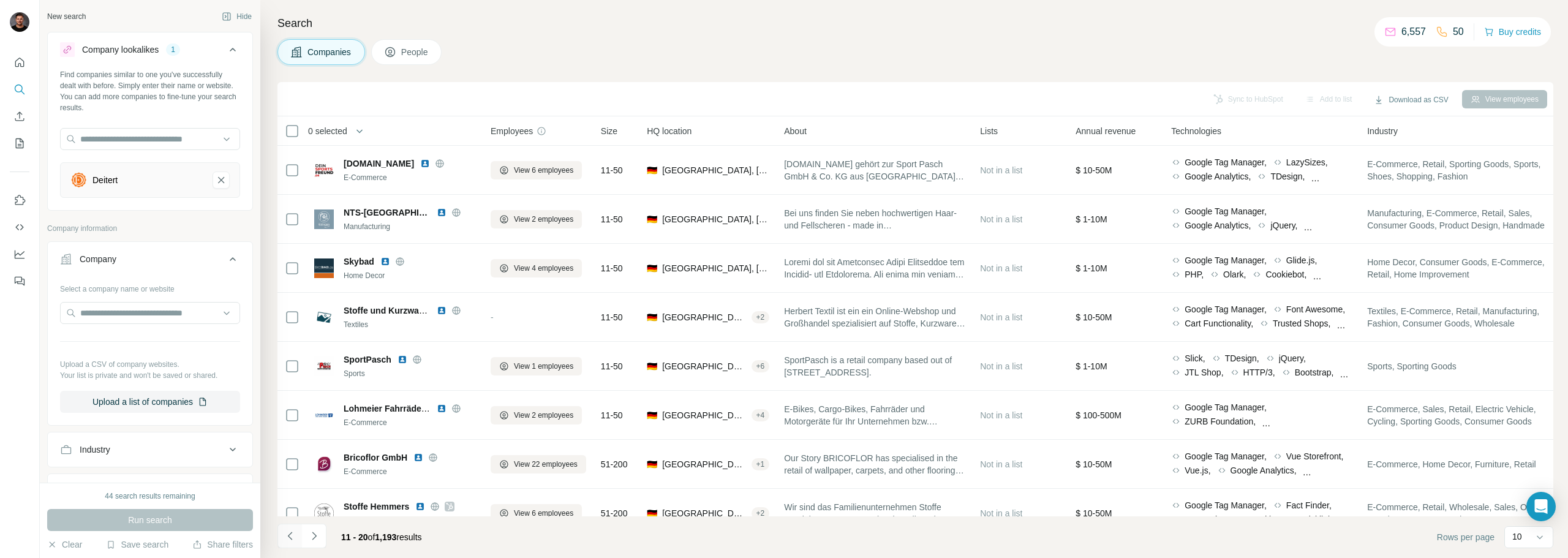
click at [296, 535] on icon "Navigate to previous page" at bounding box center [291, 536] width 13 height 13
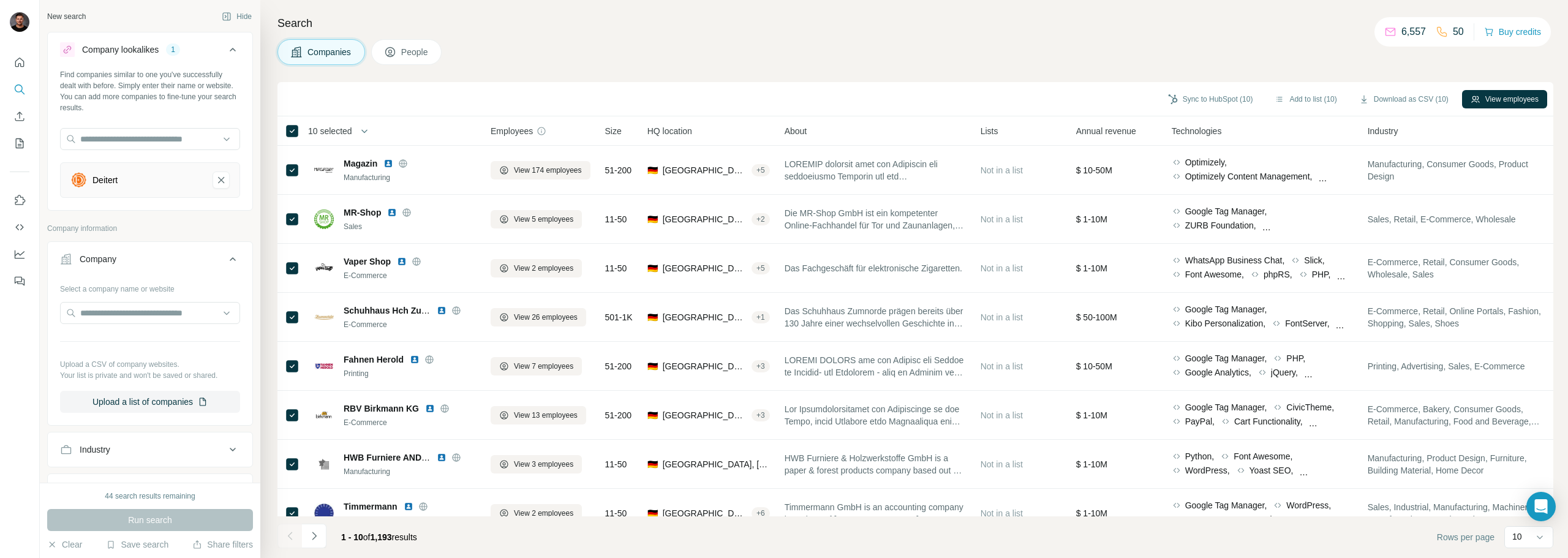
drag, startPoint x: 1314, startPoint y: 98, endPoint x: 744, endPoint y: 45, distance: 572.5
click at [755, 47] on div "Search Companies People Sync to HubSpot (10) Add to list (10) Download as CSV (…" at bounding box center [914, 279] width 1308 height 558
click at [713, 41] on div "Companies People" at bounding box center [915, 52] width 1276 height 26
click at [429, 57] on span "People" at bounding box center [416, 52] width 28 height 13
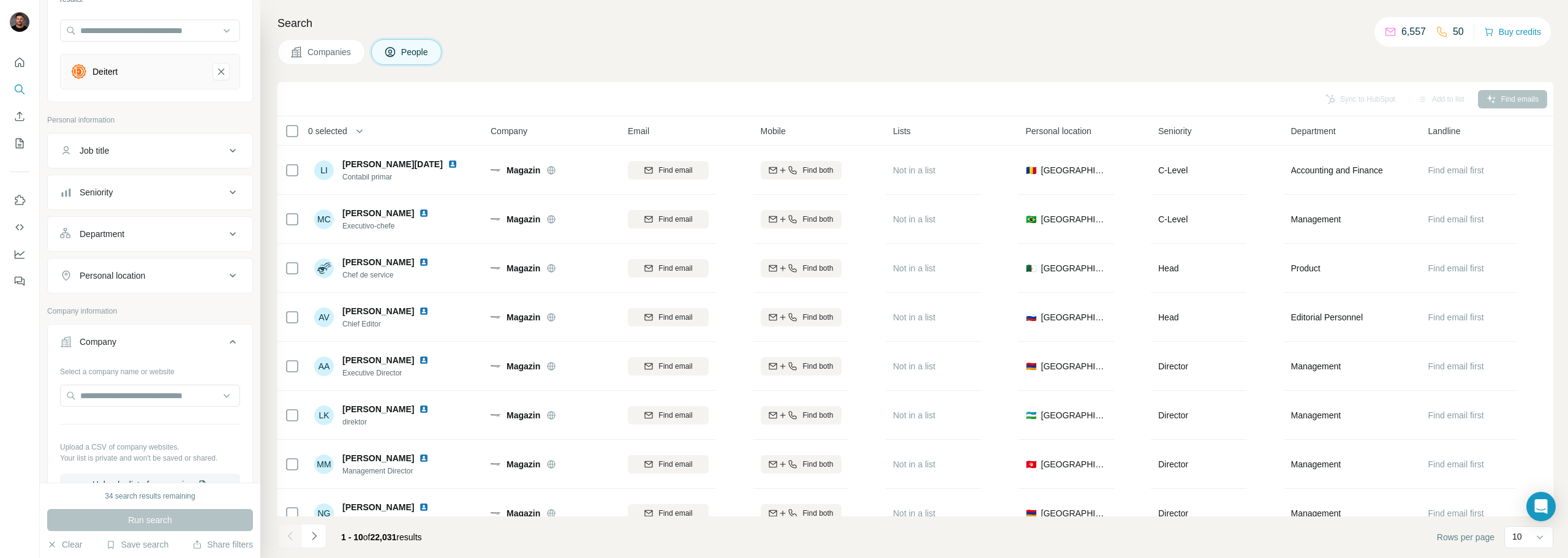
scroll to position [123, 0]
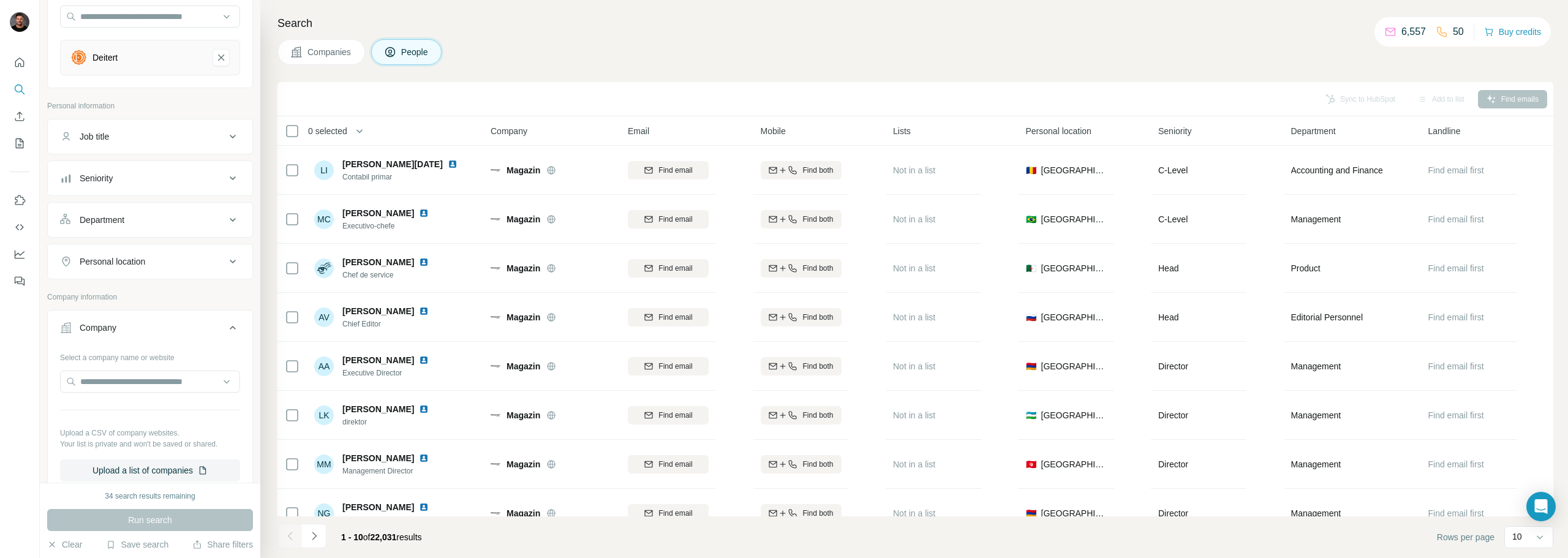
click at [150, 141] on div "Job title" at bounding box center [142, 137] width 165 height 13
click at [141, 172] on input "text" at bounding box center [138, 168] width 156 height 22
type input "**********"
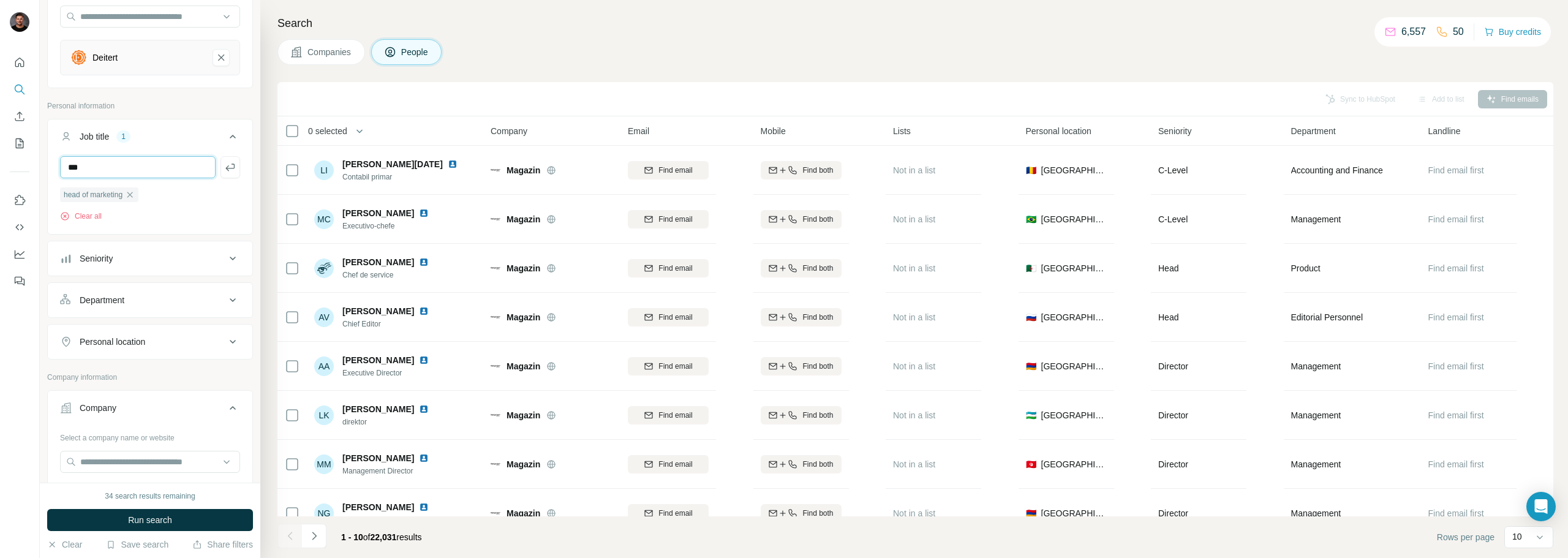
type input "***"
type input "**********"
click at [177, 515] on button "Run search" at bounding box center [150, 520] width 205 height 22
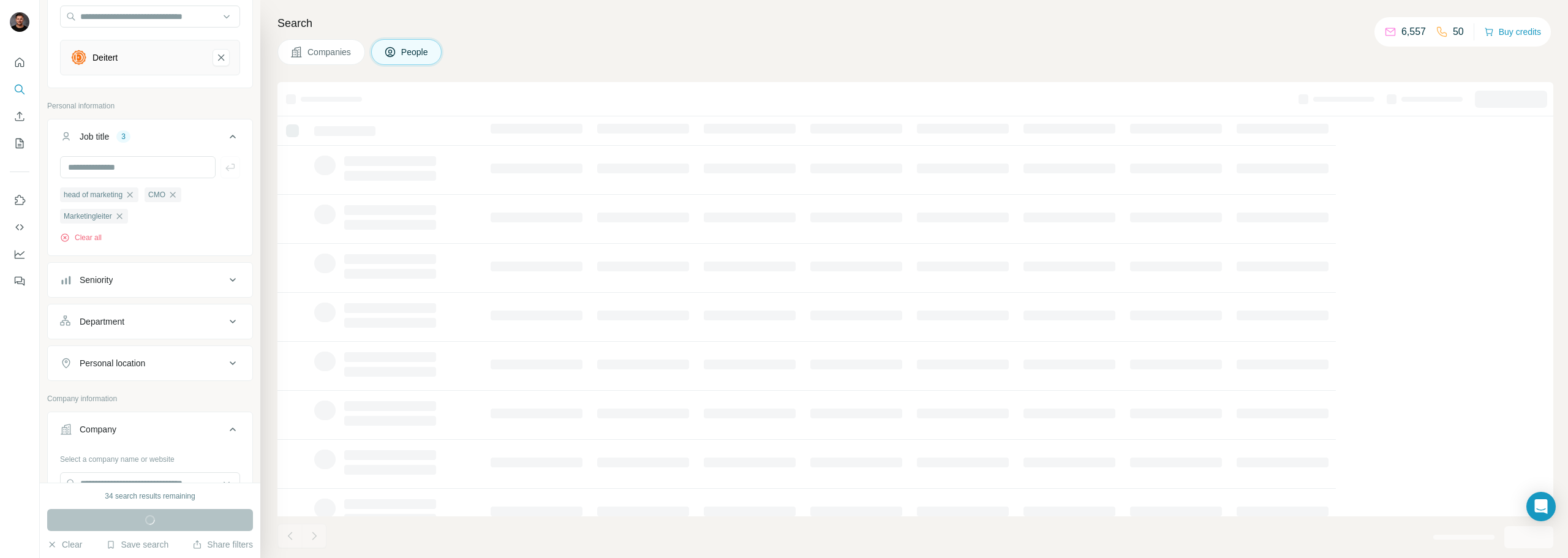
click at [320, 41] on button "Companies" at bounding box center [321, 52] width 88 height 26
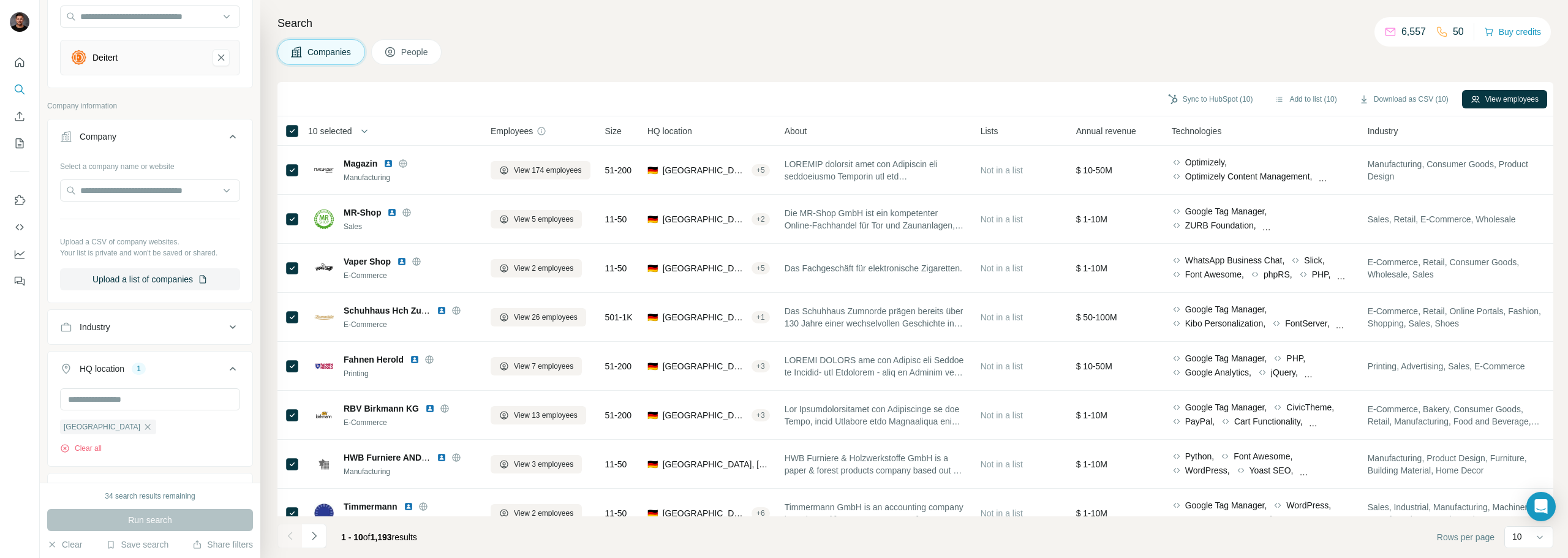
click at [413, 47] on span "People" at bounding box center [416, 52] width 28 height 13
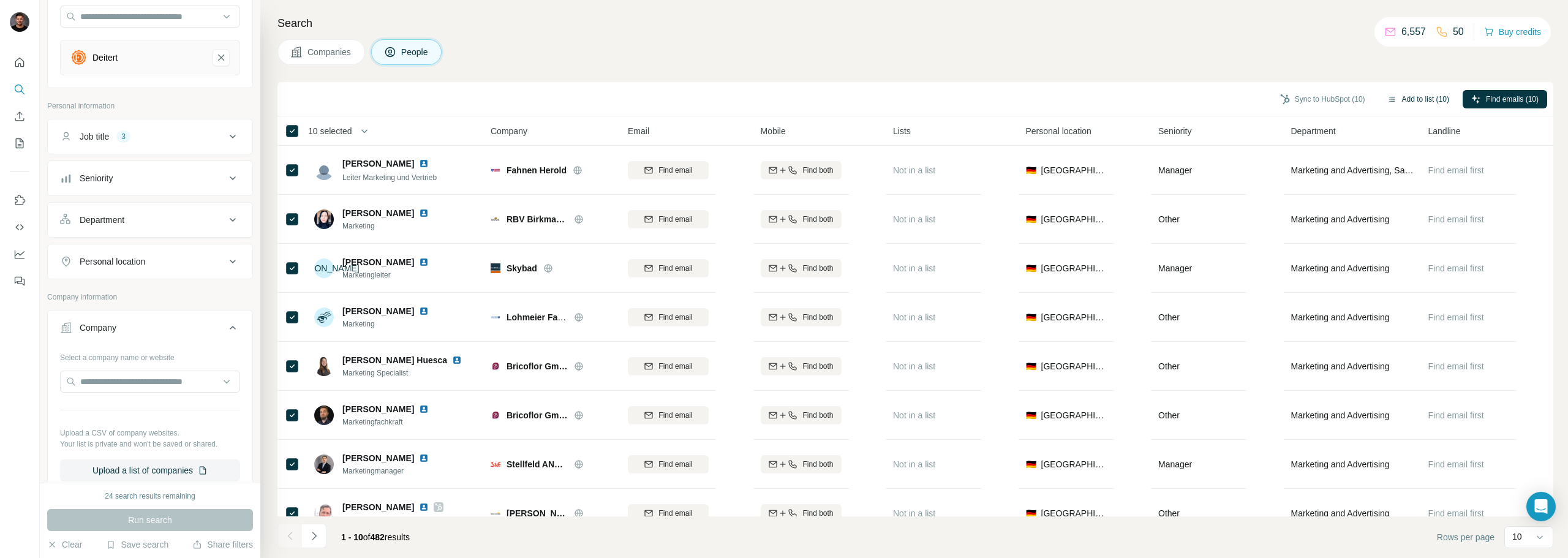
click at [1411, 99] on button "Add to list (10)" at bounding box center [1419, 99] width 79 height 18
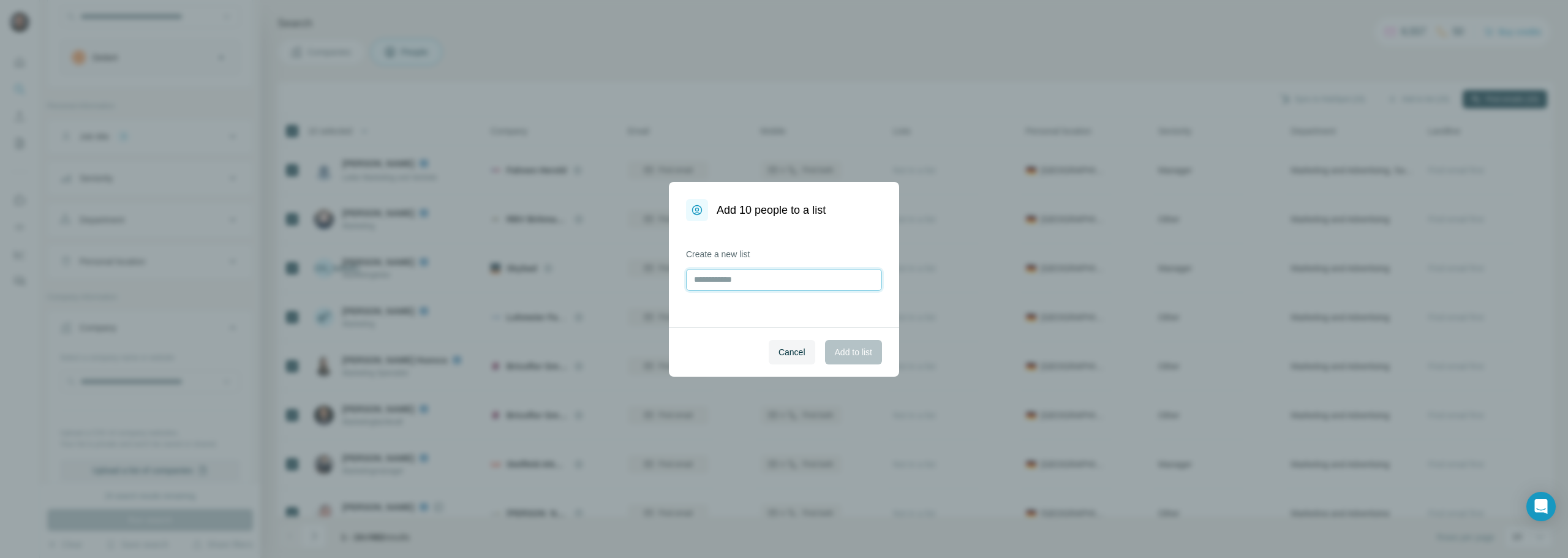
click at [771, 286] on input "text" at bounding box center [784, 280] width 196 height 22
type input "**********"
click at [846, 349] on span "Add to list" at bounding box center [853, 353] width 37 height 13
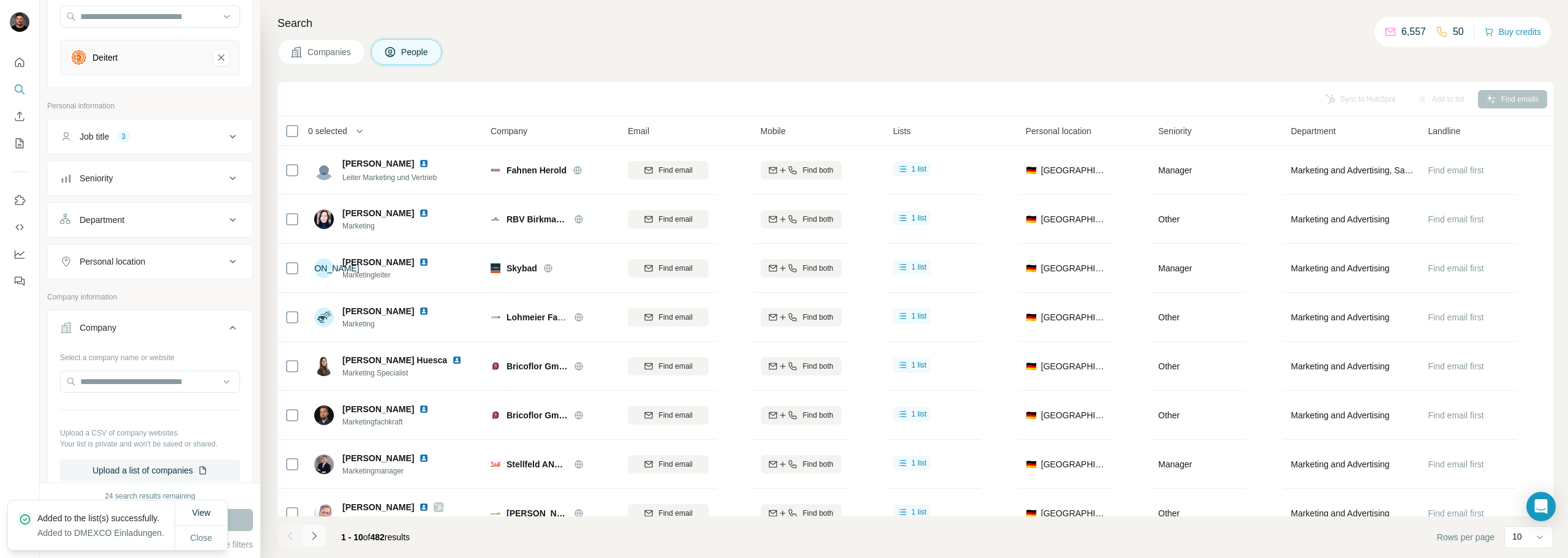
click at [311, 538] on icon "Navigate to next page" at bounding box center [315, 536] width 13 height 13
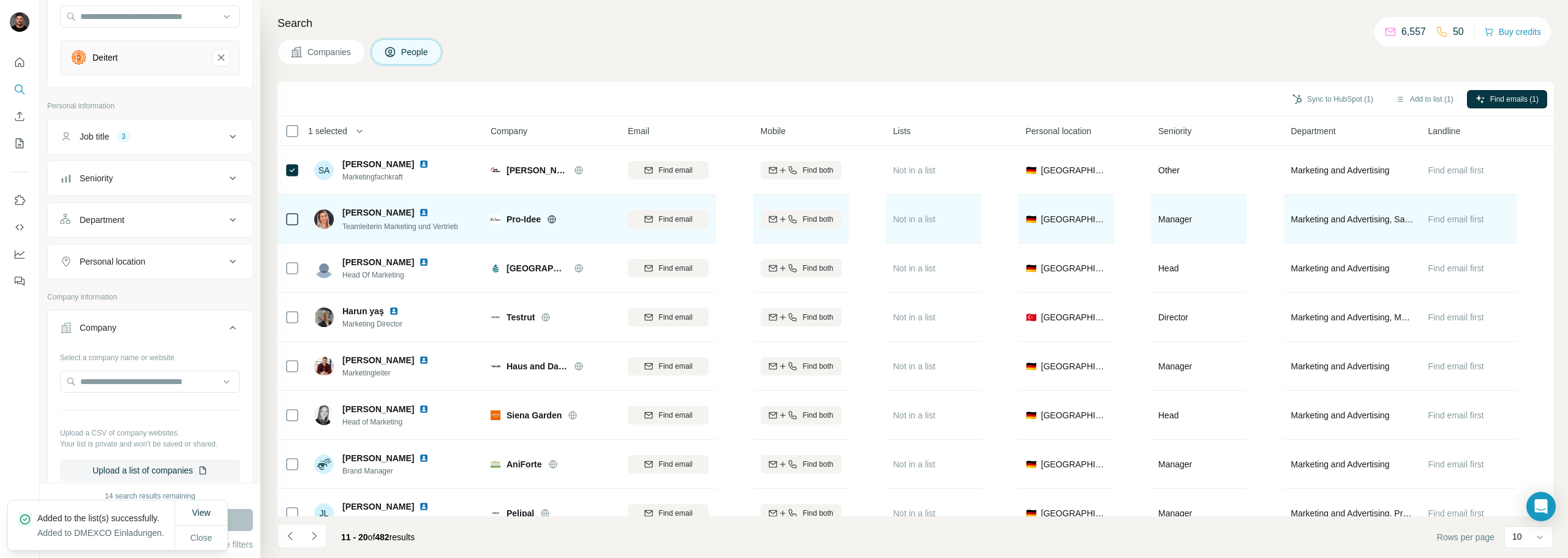
click at [285, 221] on icon at bounding box center [292, 219] width 15 height 15
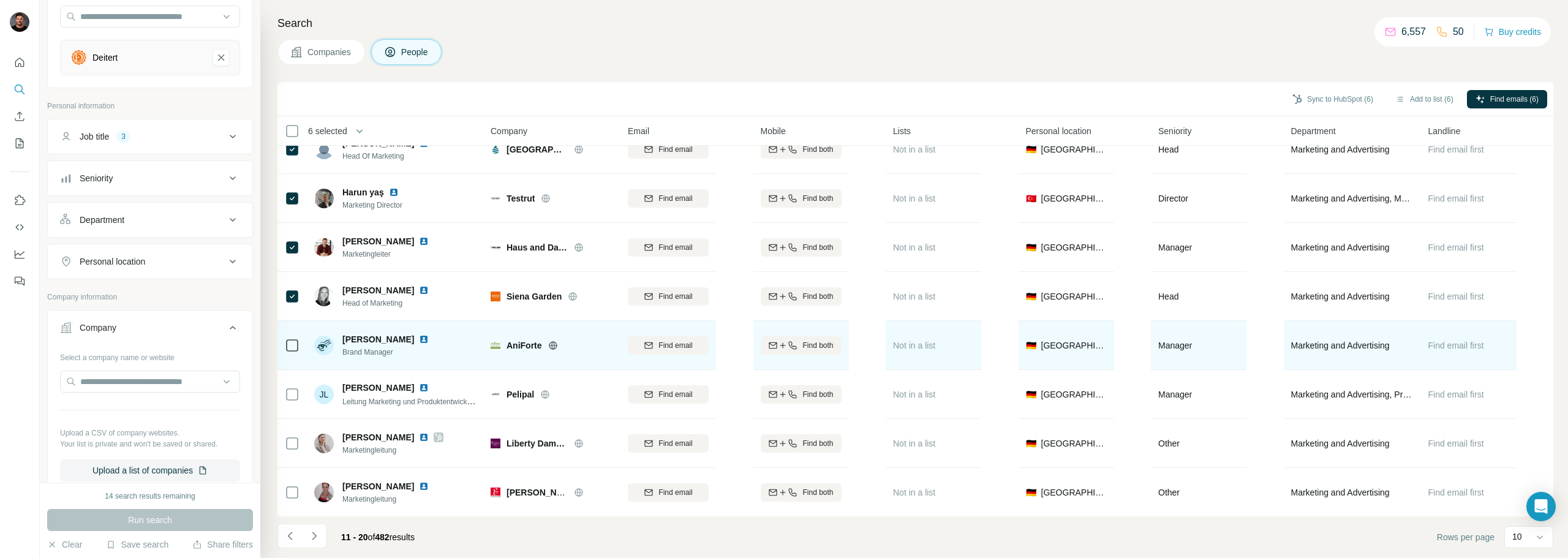
scroll to position [126, 0]
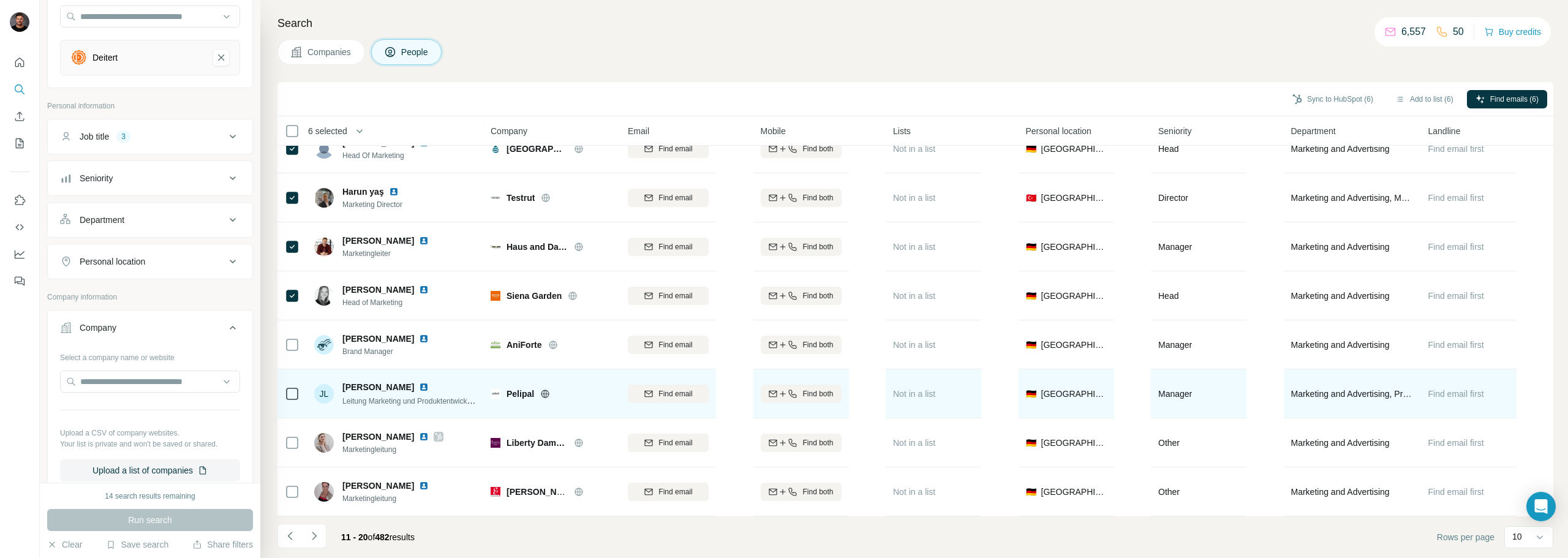
click at [545, 389] on icon at bounding box center [545, 394] width 9 height 9
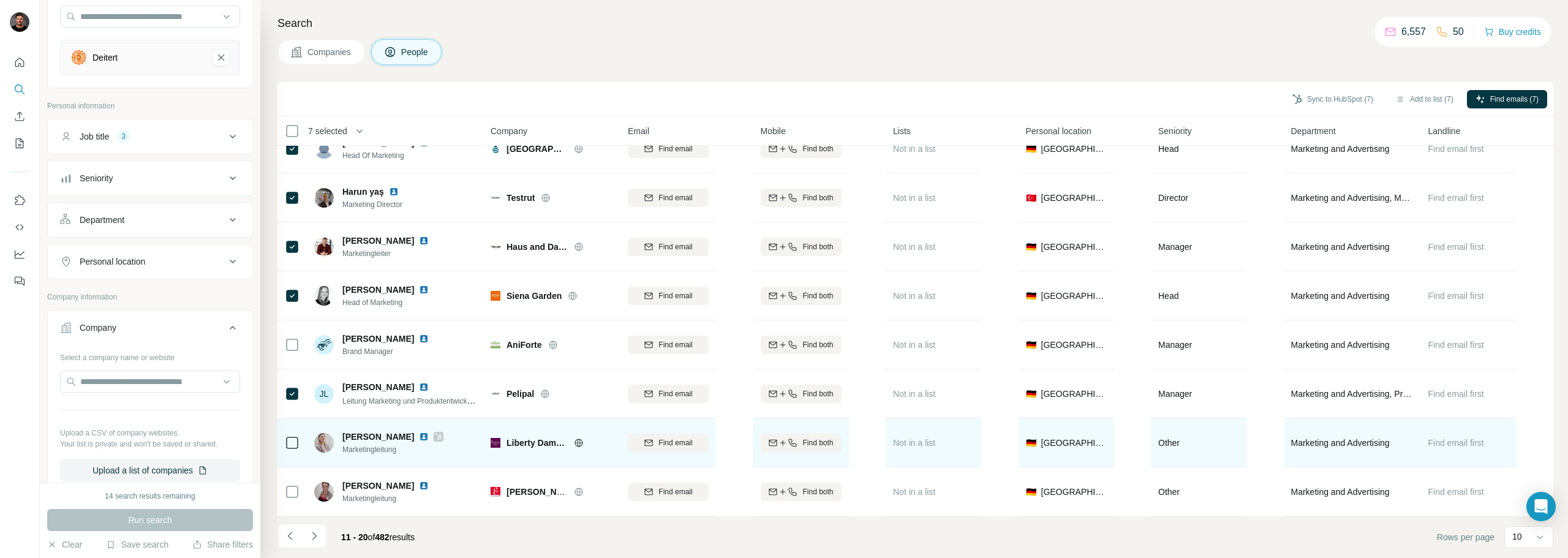
click at [575, 438] on icon at bounding box center [579, 443] width 9 height 9
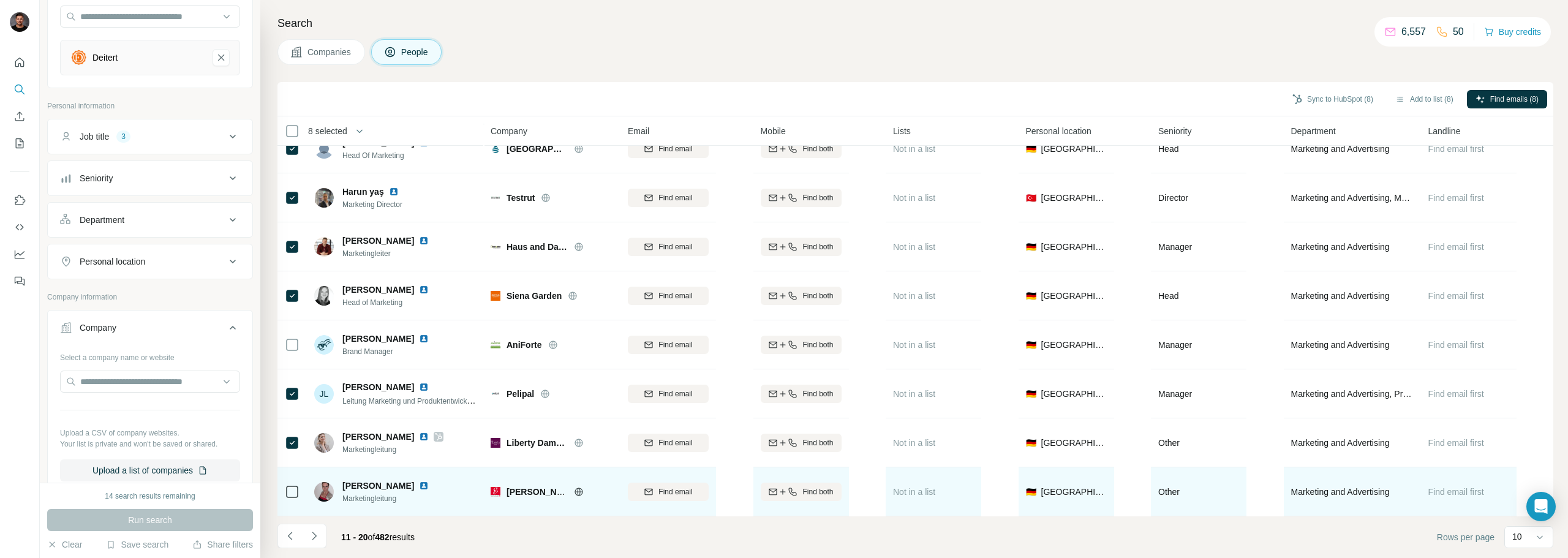
click at [582, 489] on icon at bounding box center [579, 492] width 9 height 9
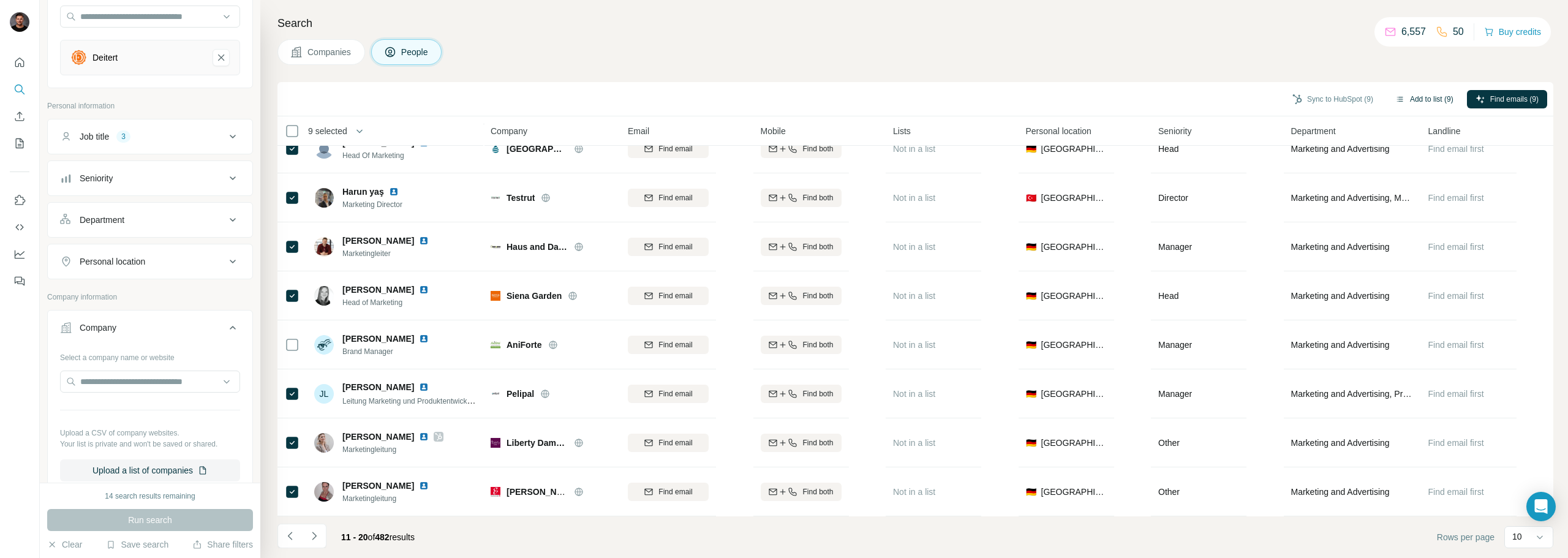
click at [1430, 92] on button "Add to list (9)" at bounding box center [1424, 99] width 75 height 18
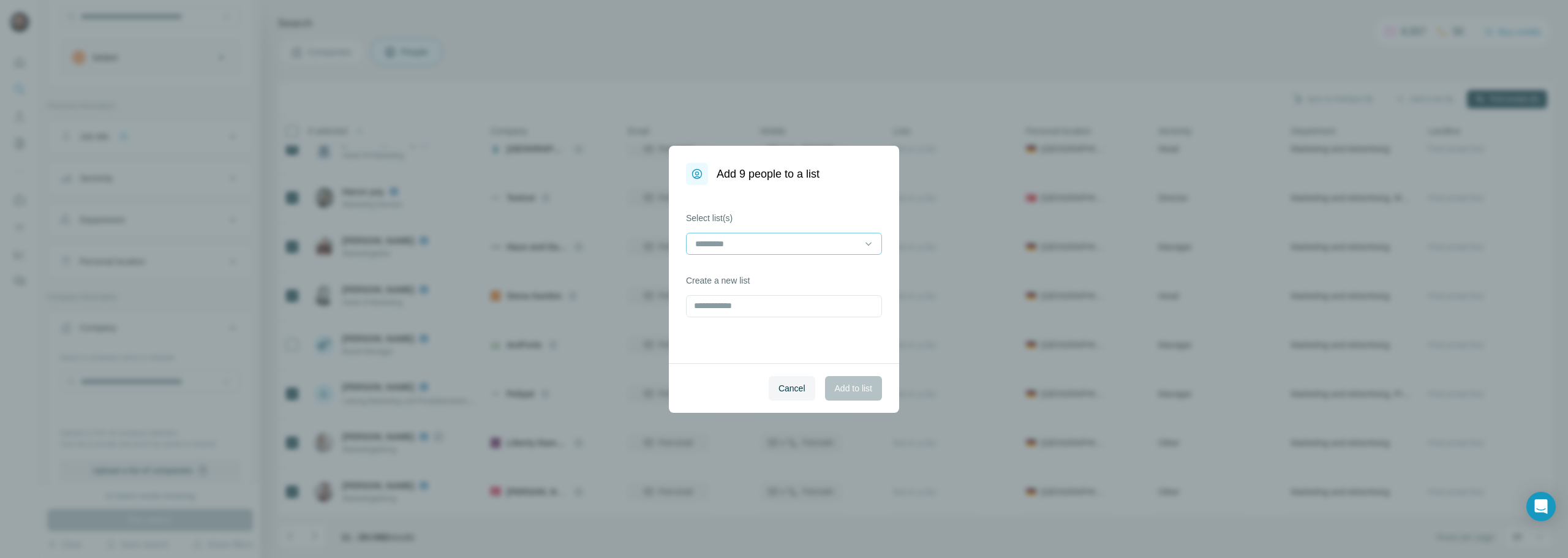
click at [741, 235] on div at bounding box center [776, 243] width 165 height 21
click at [733, 273] on p "DMEXCO Einladungen" at bounding box center [740, 272] width 88 height 13
click at [829, 377] on button "Add to list" at bounding box center [854, 388] width 57 height 25
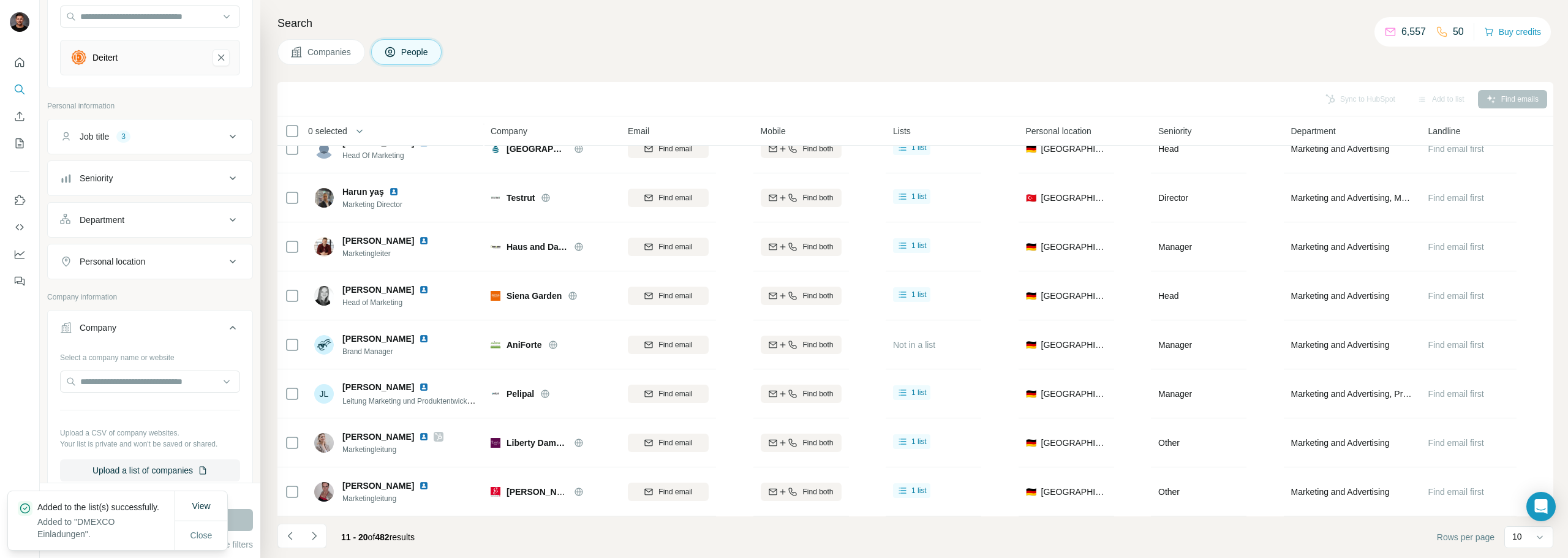
click at [318, 537] on icon "Navigate to next page" at bounding box center [315, 536] width 13 height 13
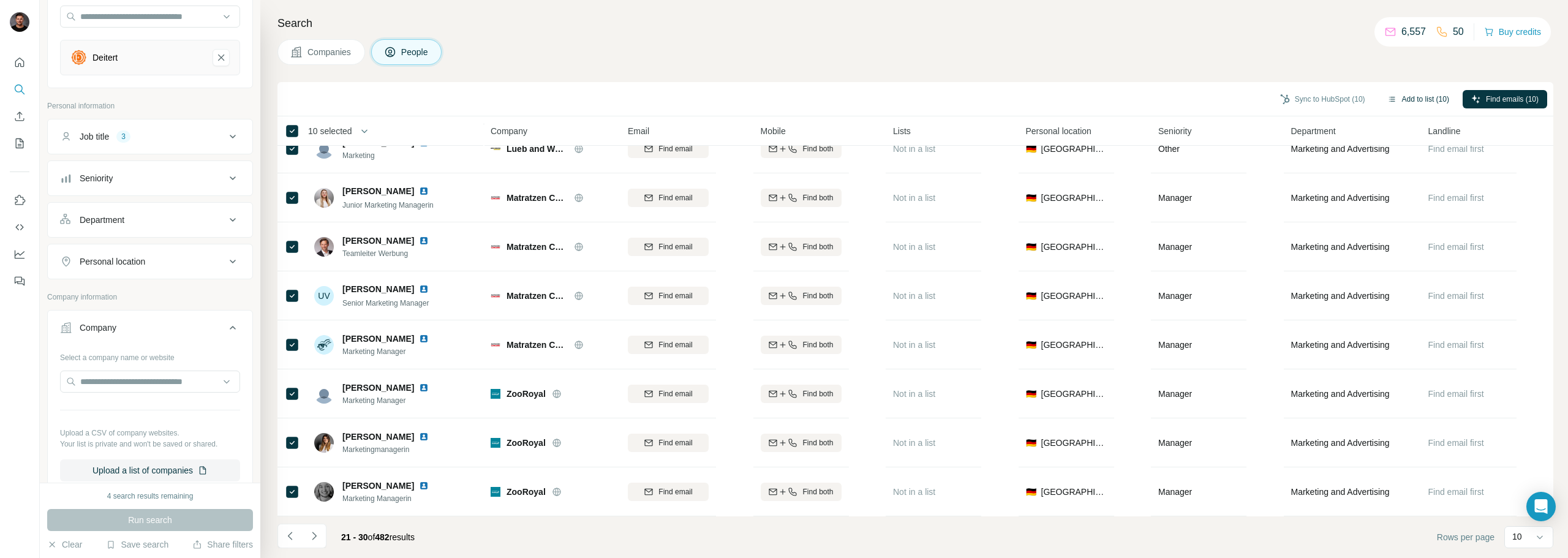
click at [1400, 104] on button "Add to list (10)" at bounding box center [1419, 99] width 79 height 18
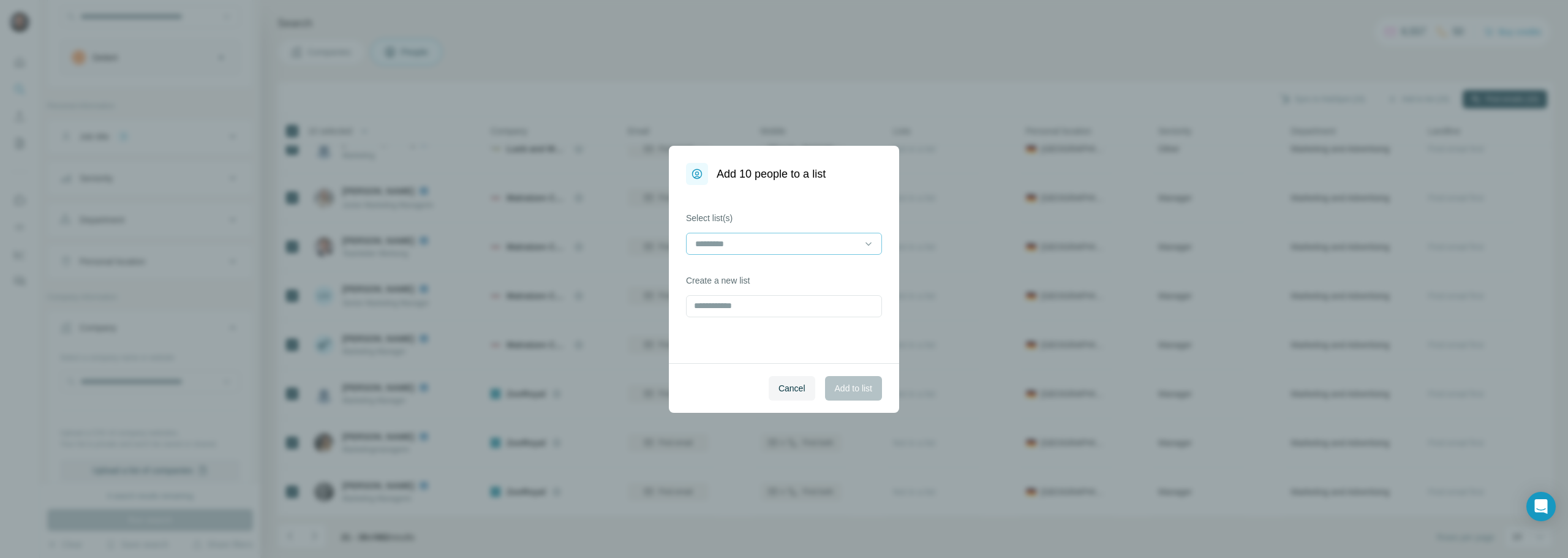
click at [744, 245] on input at bounding box center [776, 243] width 165 height 13
click at [733, 279] on div "DMEXCO Einladungen" at bounding box center [784, 271] width 190 height 22
click at [844, 386] on span "Add to list" at bounding box center [853, 389] width 37 height 13
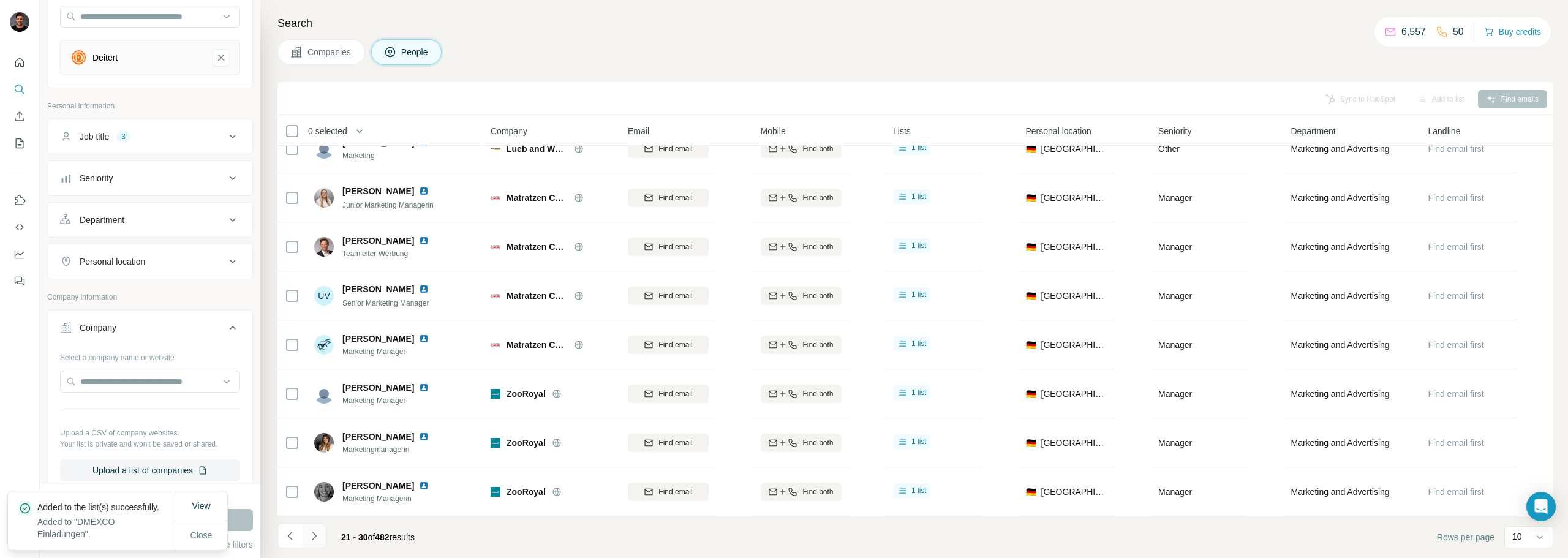
click at [317, 537] on icon "Navigate to next page" at bounding box center [315, 536] width 13 height 13
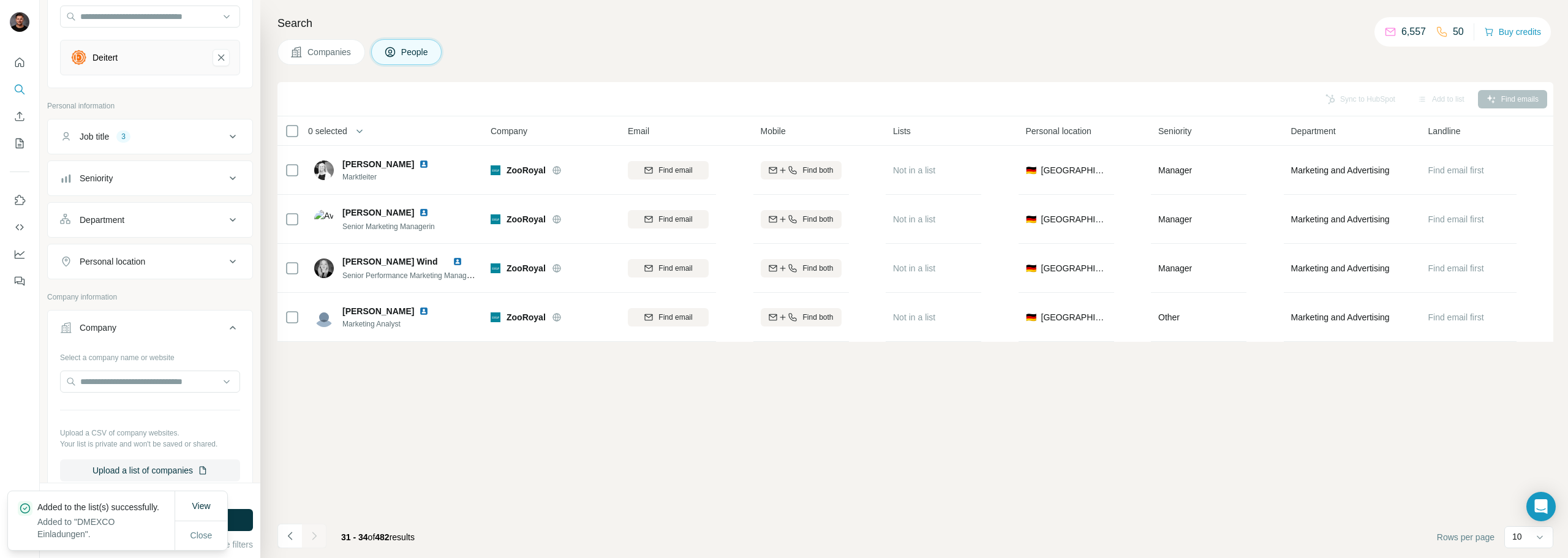
scroll to position [0, 0]
click at [385, 538] on span "482" at bounding box center [382, 537] width 14 height 9
click at [336, 54] on span "Companies" at bounding box center [330, 52] width 45 height 13
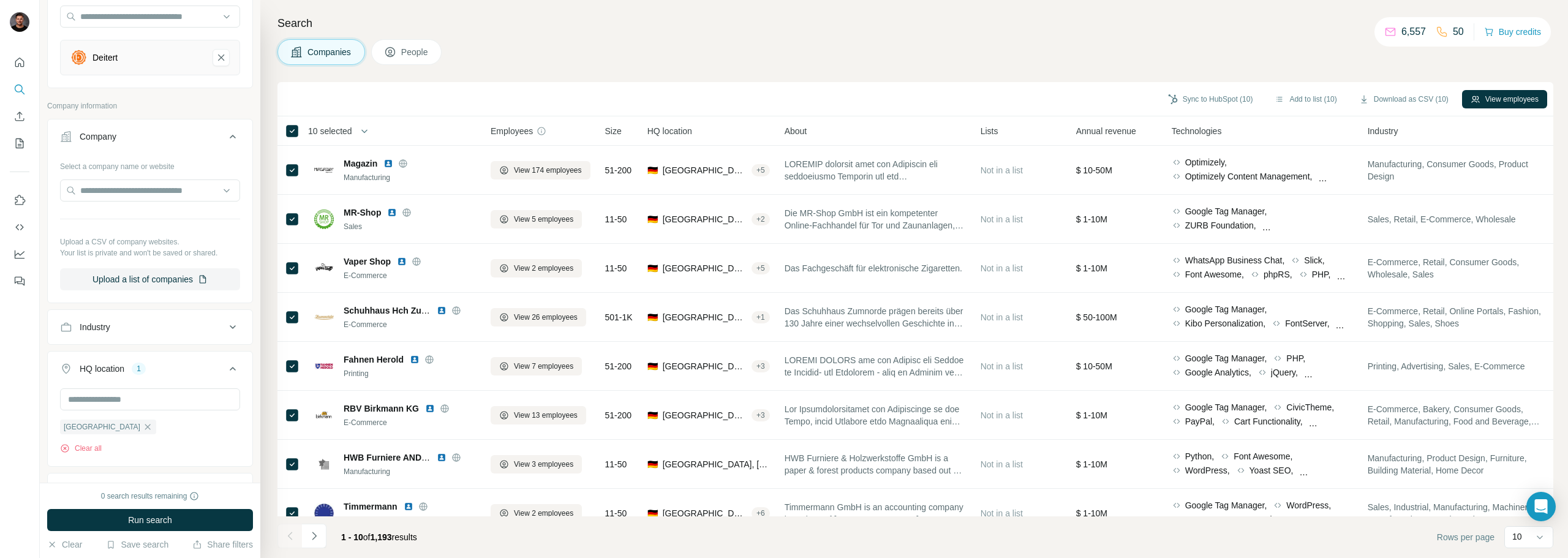
click at [390, 55] on icon at bounding box center [390, 52] width 13 height 13
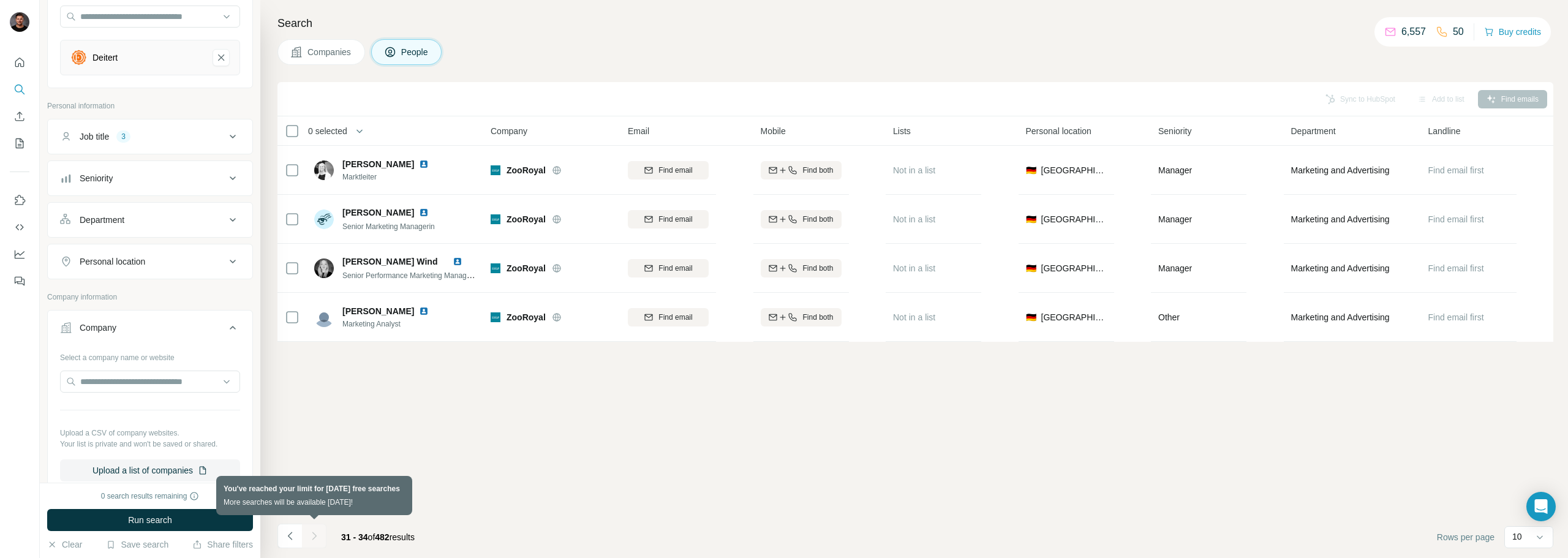
click at [315, 526] on div at bounding box center [314, 536] width 24 height 25
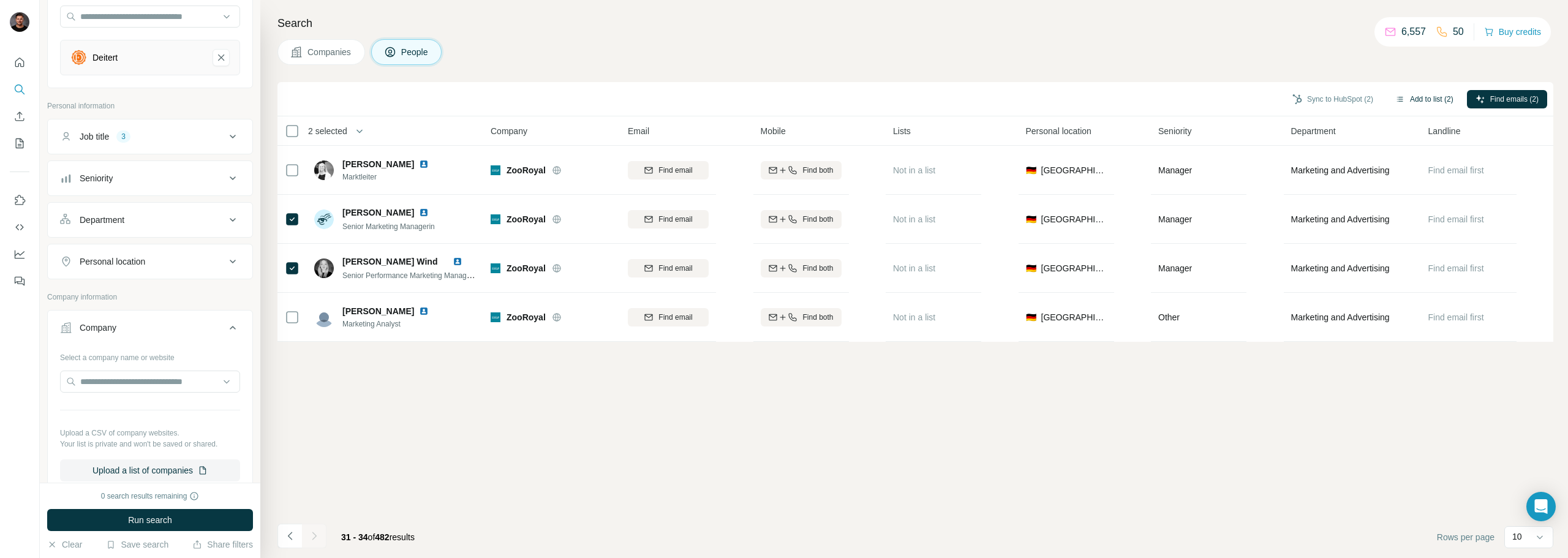
click at [1426, 107] on button "Add to list (2)" at bounding box center [1424, 99] width 75 height 18
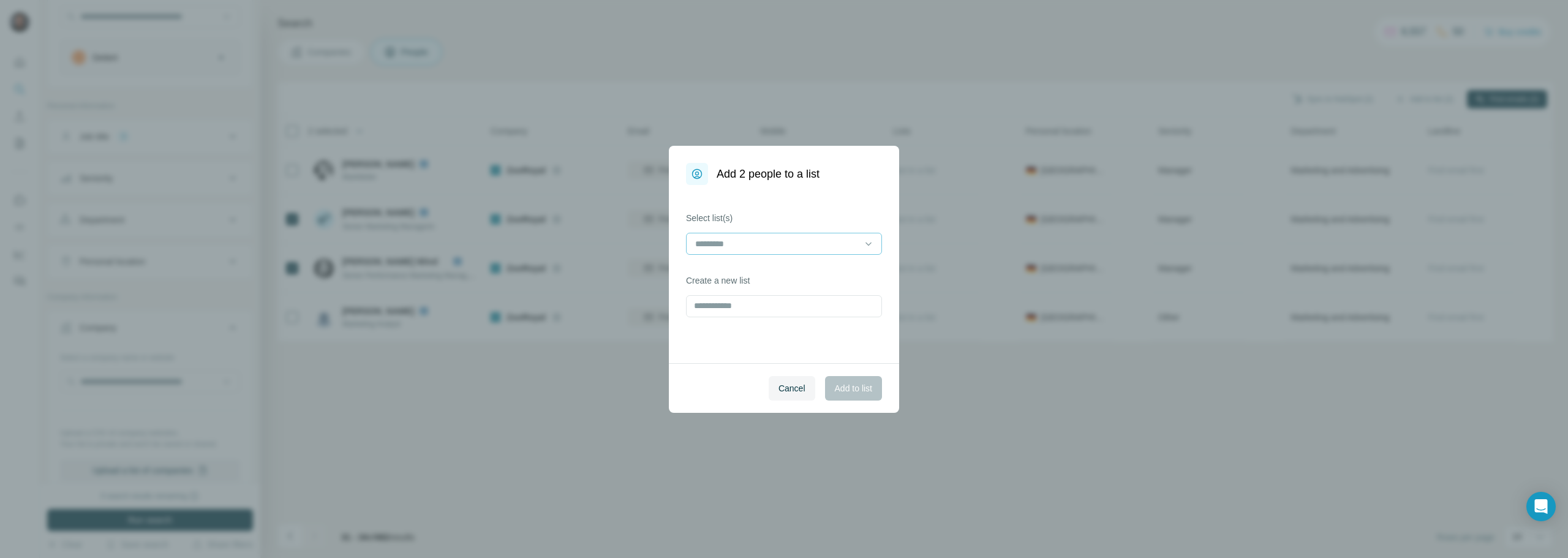
click at [797, 241] on input at bounding box center [776, 243] width 165 height 13
click at [721, 275] on p "DMEXCO Einladungen" at bounding box center [740, 272] width 88 height 13
click at [843, 383] on span "Add to list" at bounding box center [853, 389] width 37 height 13
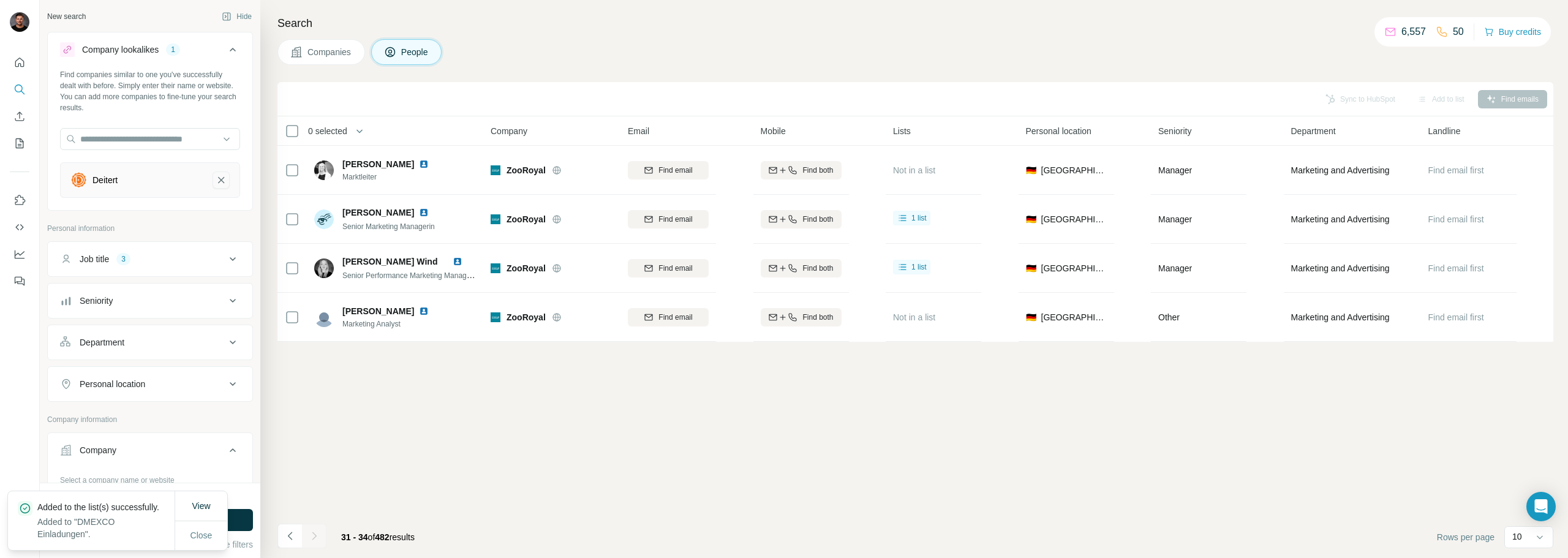
click at [218, 179] on icon "Deitert-remove-button" at bounding box center [221, 180] width 6 height 6
click at [124, 143] on input "text" at bounding box center [150, 139] width 180 height 22
type input "*"
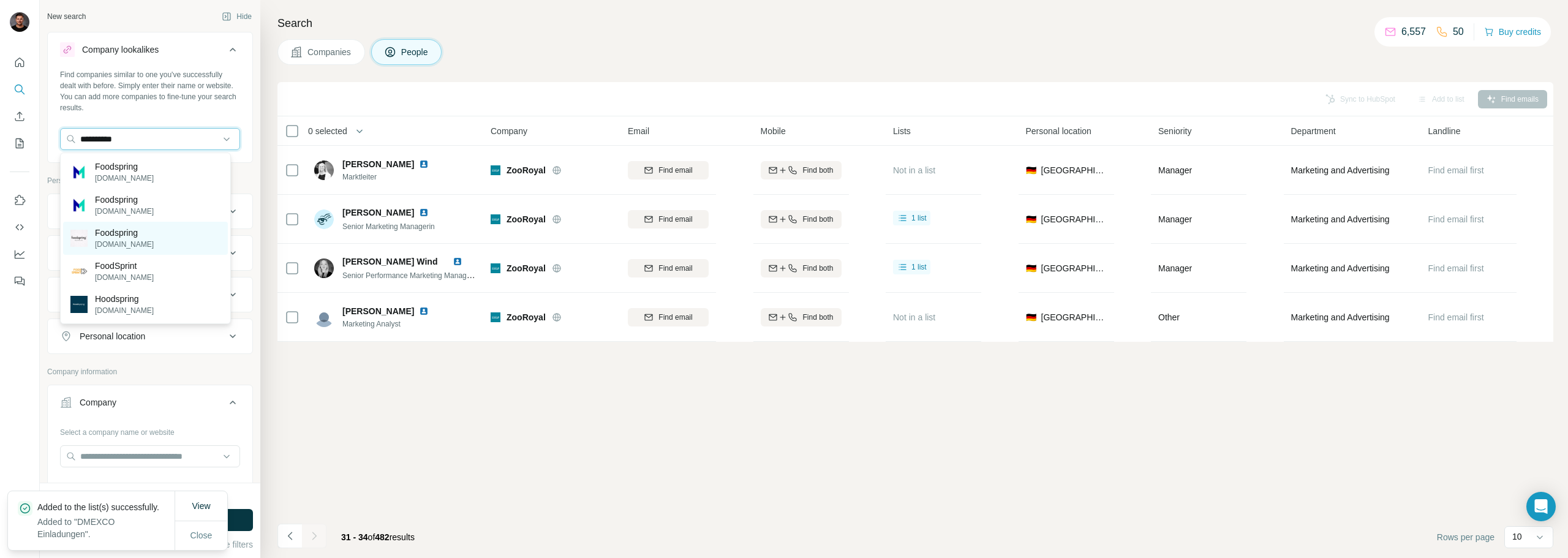
type input "**********"
click at [142, 245] on p "[DOMAIN_NAME]" at bounding box center [124, 244] width 58 height 11
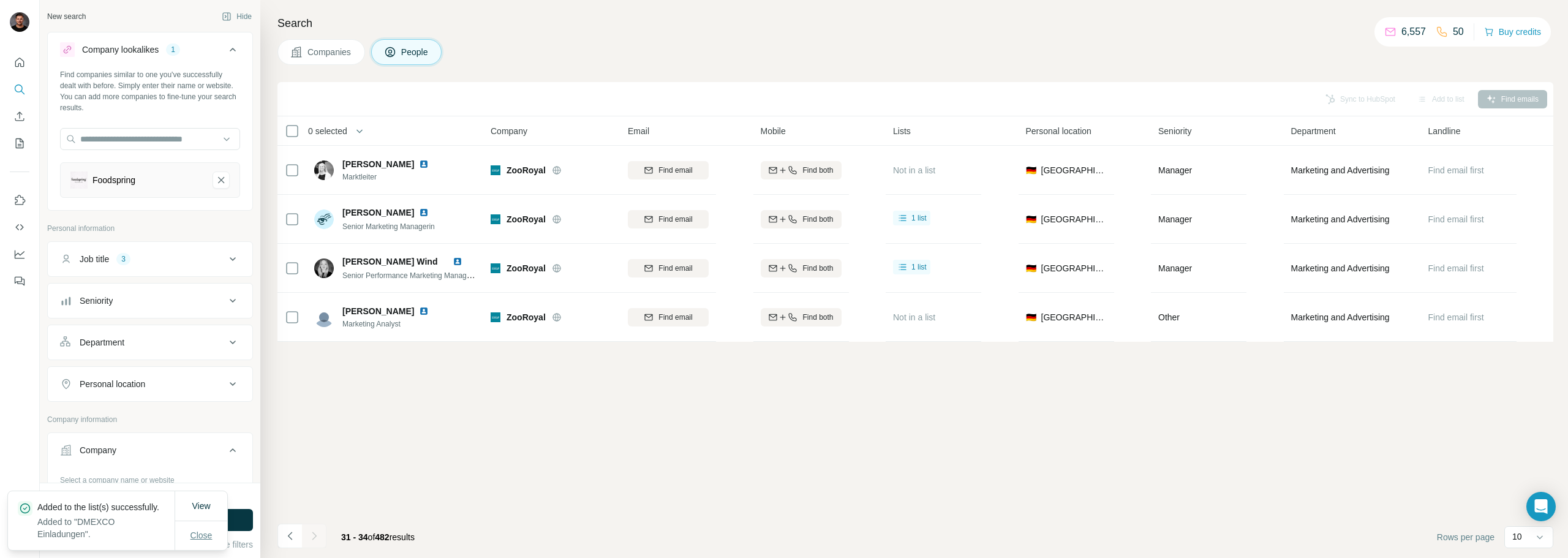
click at [209, 530] on span "Close" at bounding box center [202, 536] width 22 height 13
click at [190, 516] on button "Run search" at bounding box center [150, 520] width 205 height 22
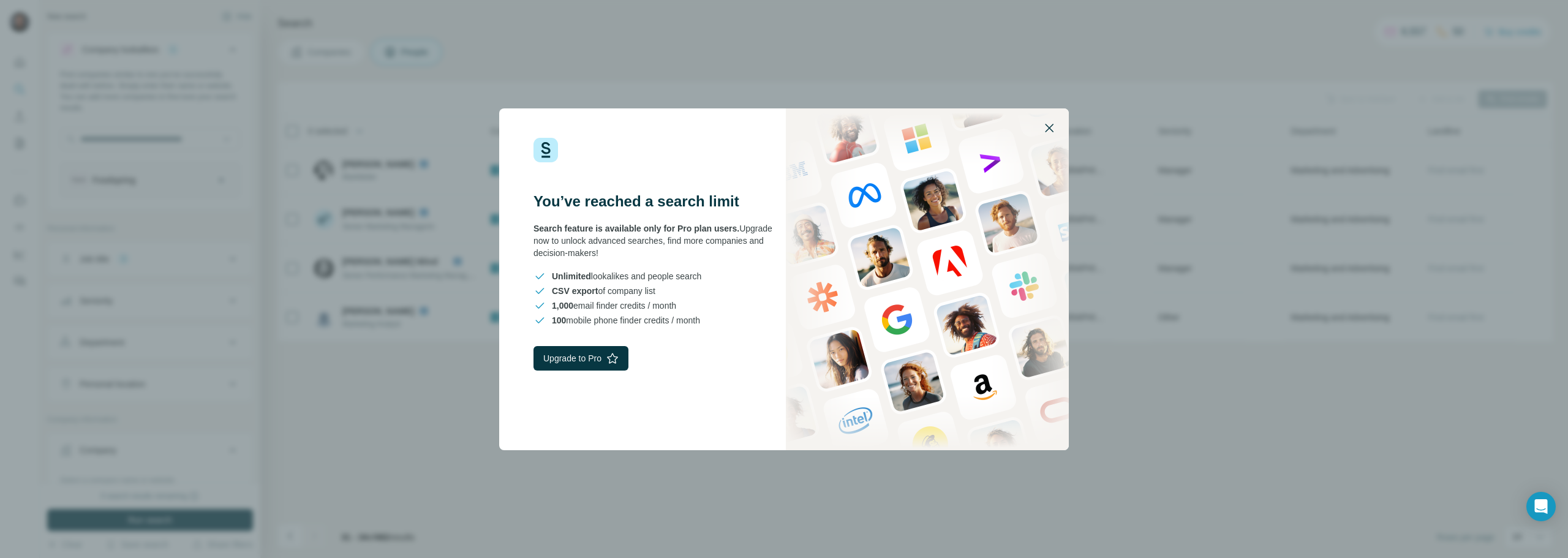
click at [1045, 123] on icon "button" at bounding box center [1049, 128] width 15 height 15
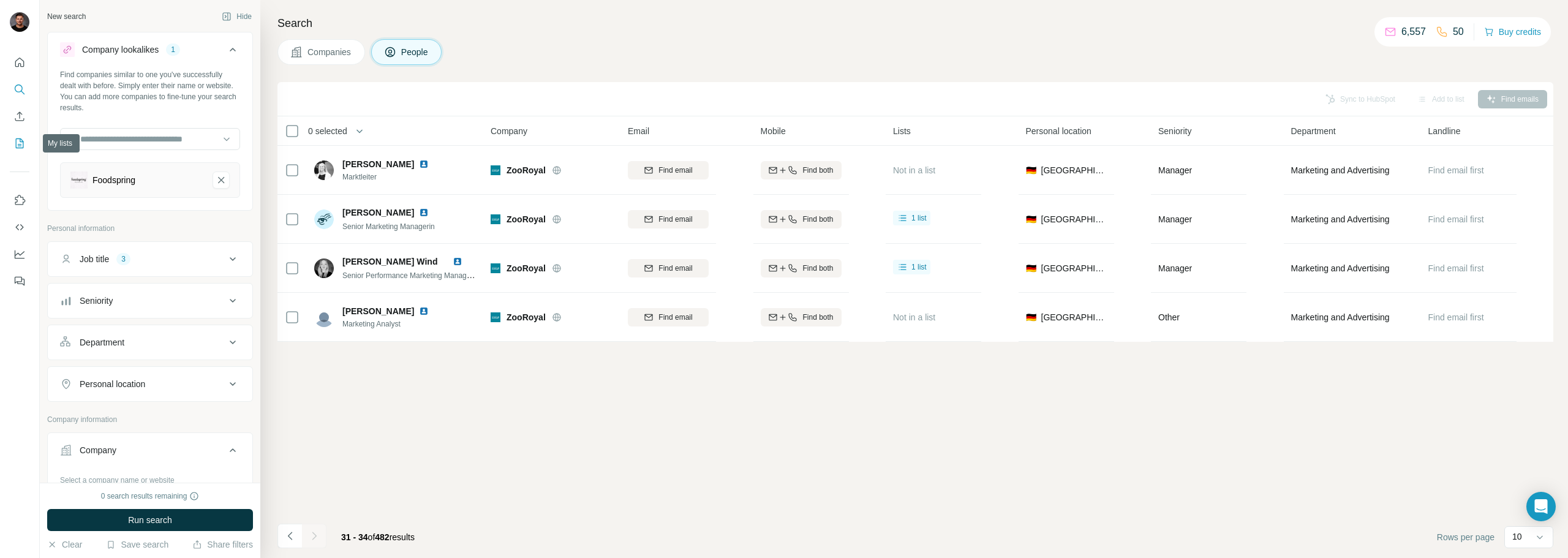
click at [17, 145] on icon "My lists" at bounding box center [20, 144] width 13 height 13
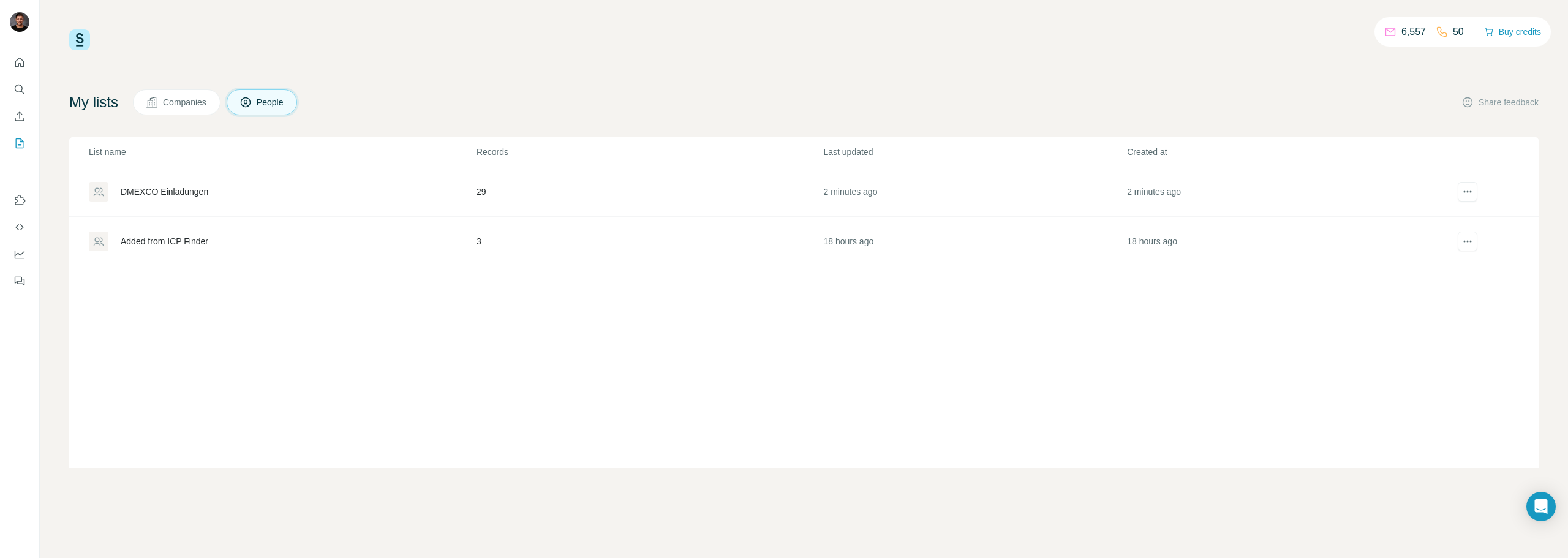
click at [204, 187] on div "DMEXCO Einladungen" at bounding box center [164, 192] width 88 height 13
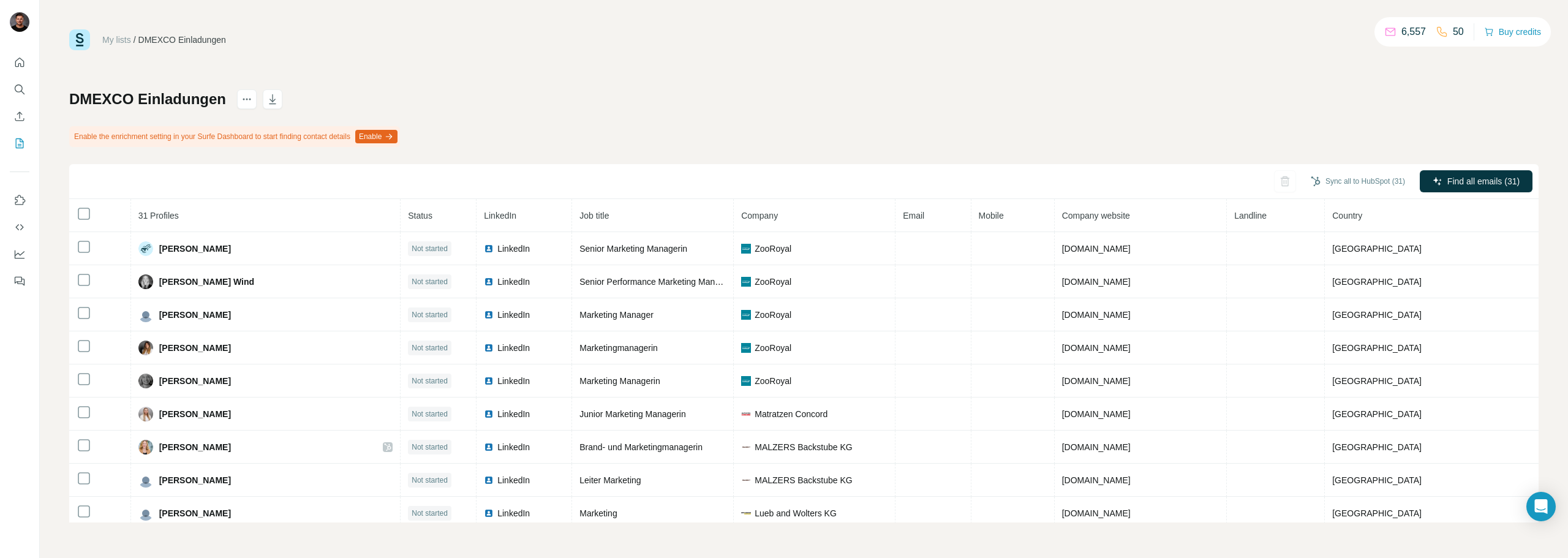
drag, startPoint x: 720, startPoint y: 176, endPoint x: 587, endPoint y: 137, distance: 138.6
click at [587, 137] on div "DMEXCO Einladungen Enable the enrichment setting in your Surfe Dashboard to sta…" at bounding box center [804, 306] width 1469 height 433
click at [268, 96] on icon "button" at bounding box center [273, 100] width 13 height 13
click at [26, 89] on button "Search" at bounding box center [19, 89] width 20 height 22
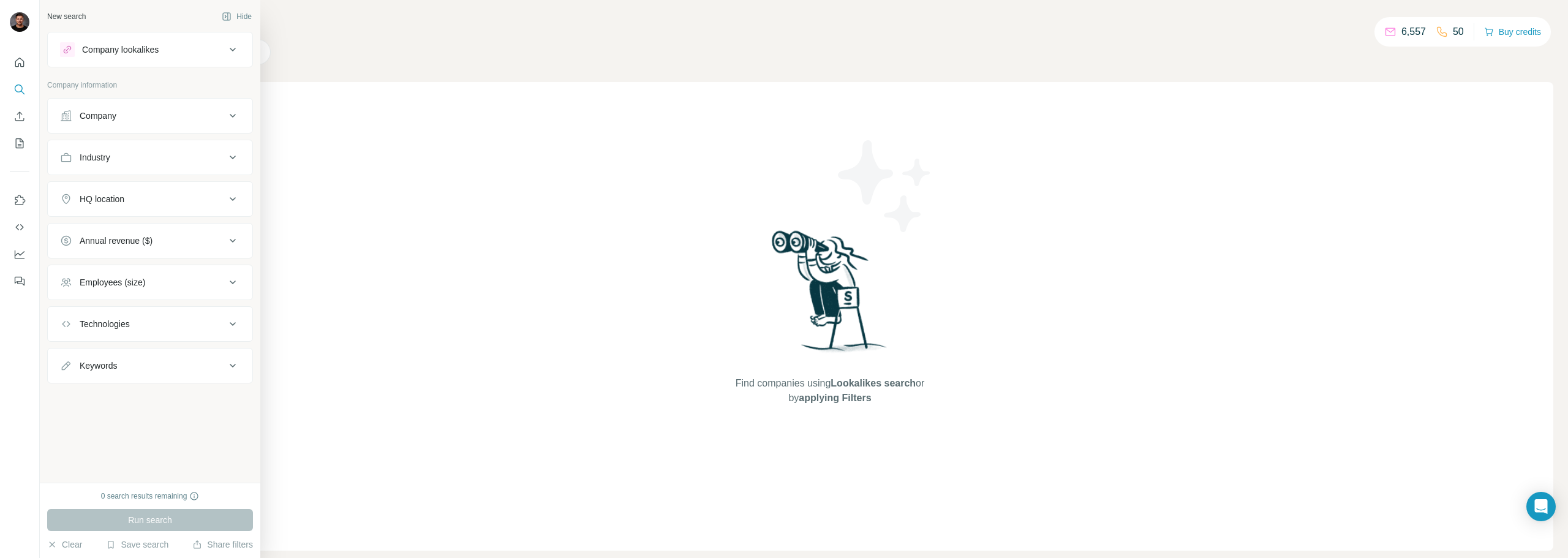
click at [196, 51] on div "Company lookalikes" at bounding box center [142, 49] width 165 height 15
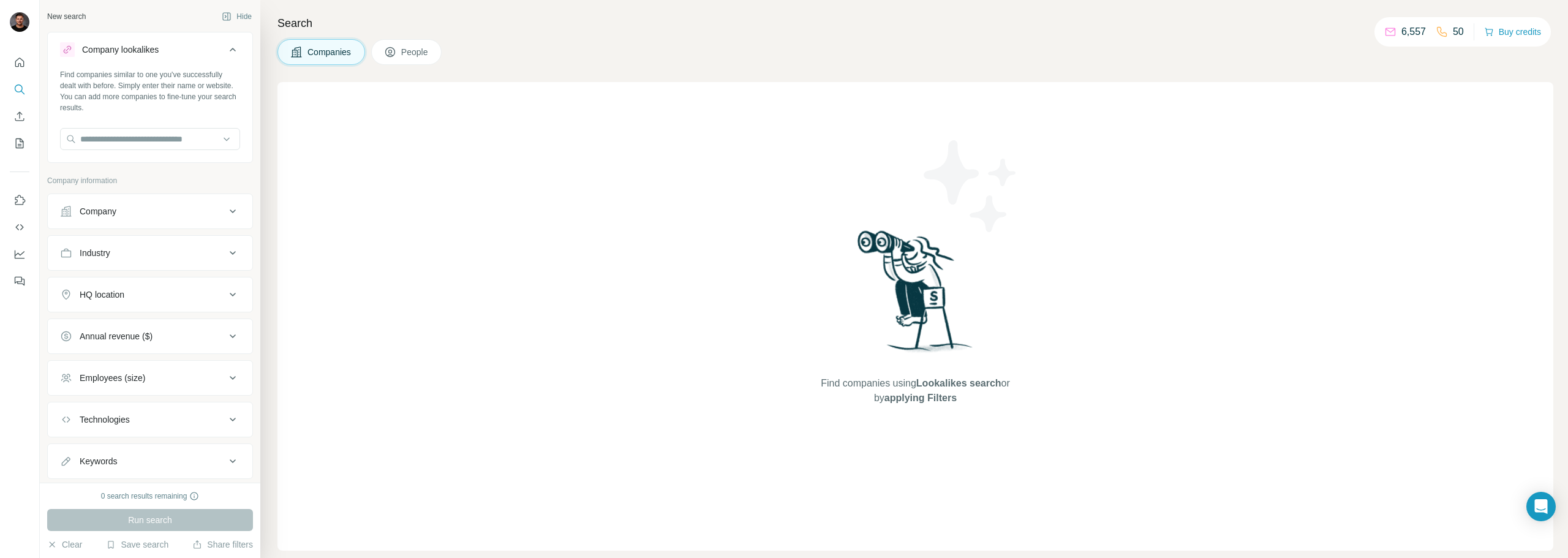
click at [127, 291] on div "HQ location" at bounding box center [142, 295] width 165 height 13
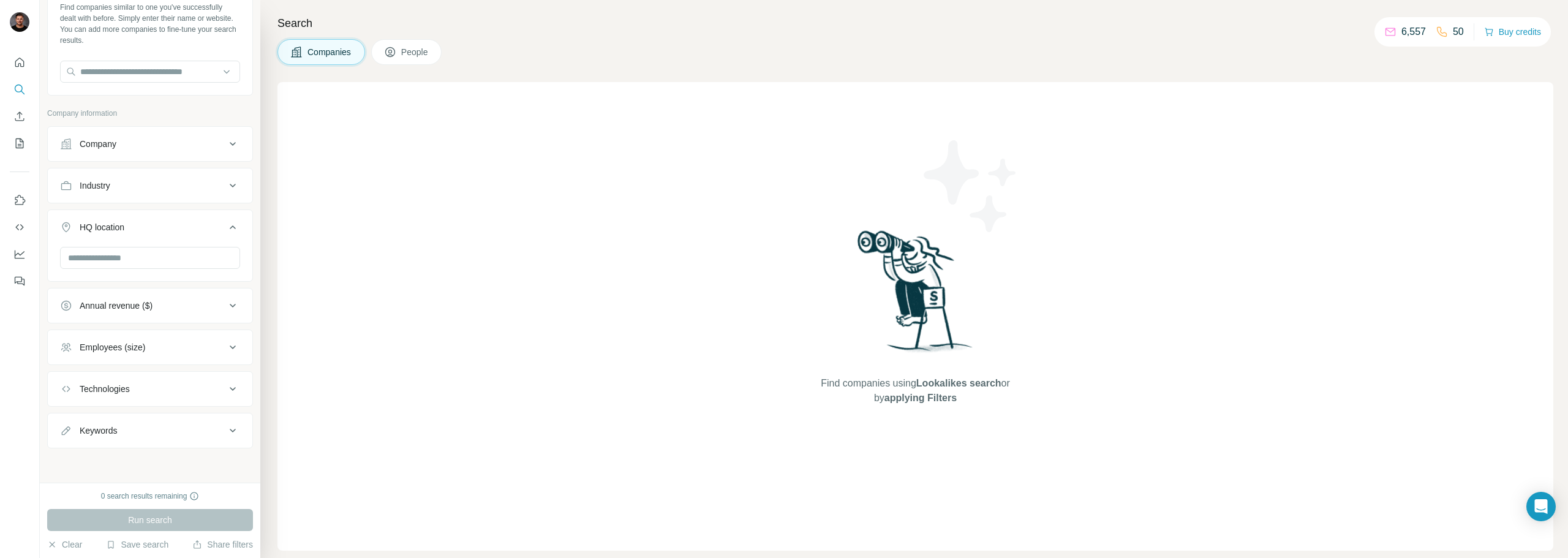
click at [163, 303] on div "Annual revenue ($)" at bounding box center [142, 306] width 165 height 13
click at [405, 58] on span "People" at bounding box center [416, 52] width 28 height 13
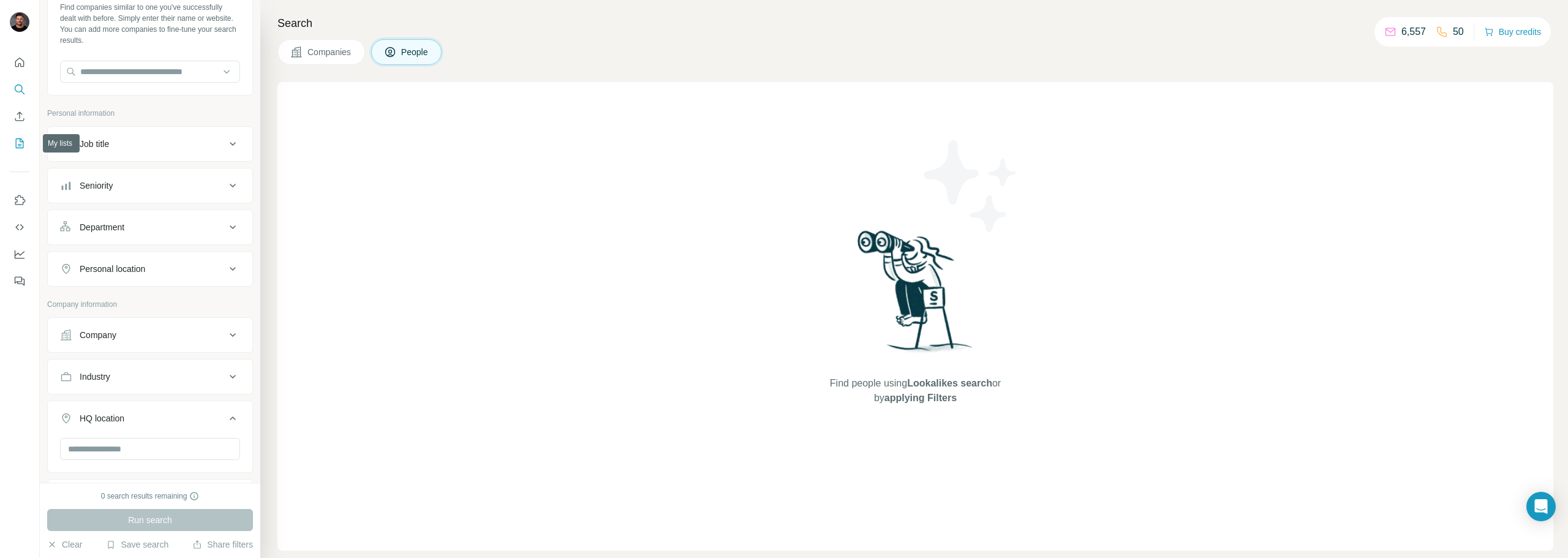
click at [22, 141] on icon "My lists" at bounding box center [20, 143] width 8 height 9
